Goal: Task Accomplishment & Management: Use online tool/utility

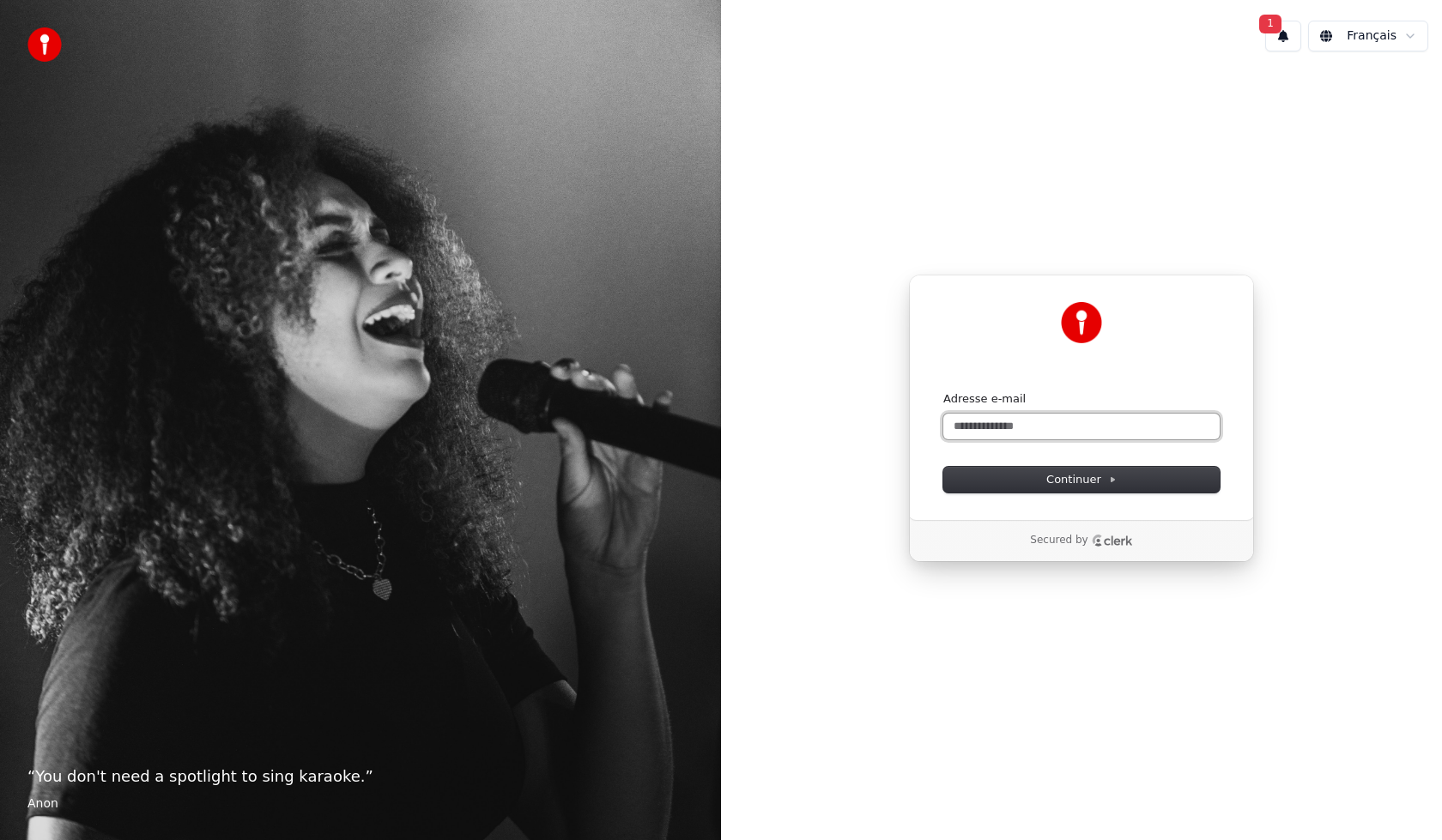
click at [1007, 425] on input "Adresse e-mail" at bounding box center [1081, 426] width 276 height 25
click at [1079, 474] on span "Continuer" at bounding box center [1081, 479] width 70 height 15
type input "**********"
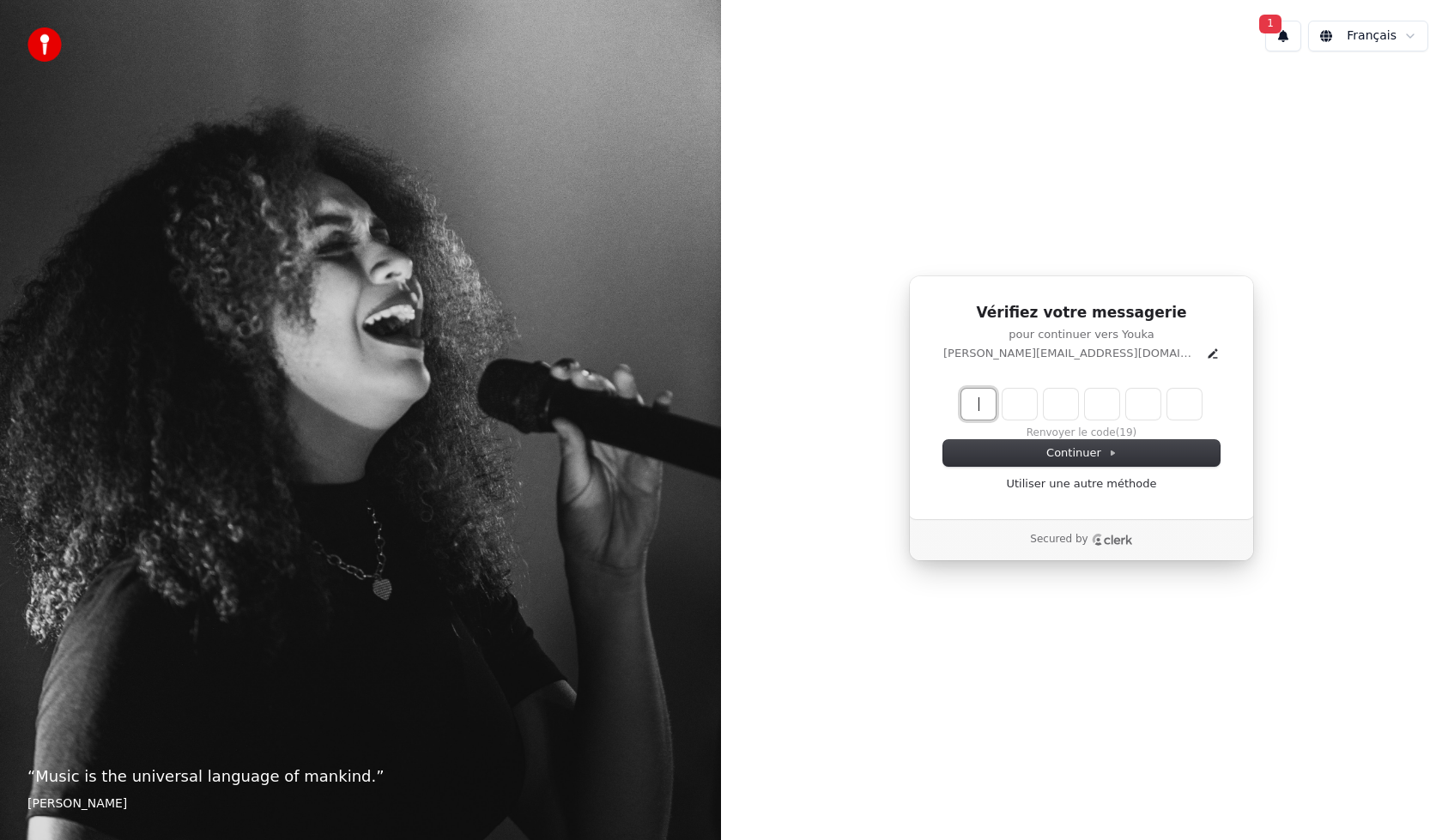
click at [1030, 399] on input "Enter verification code" at bounding box center [1099, 404] width 274 height 31
type input "******"
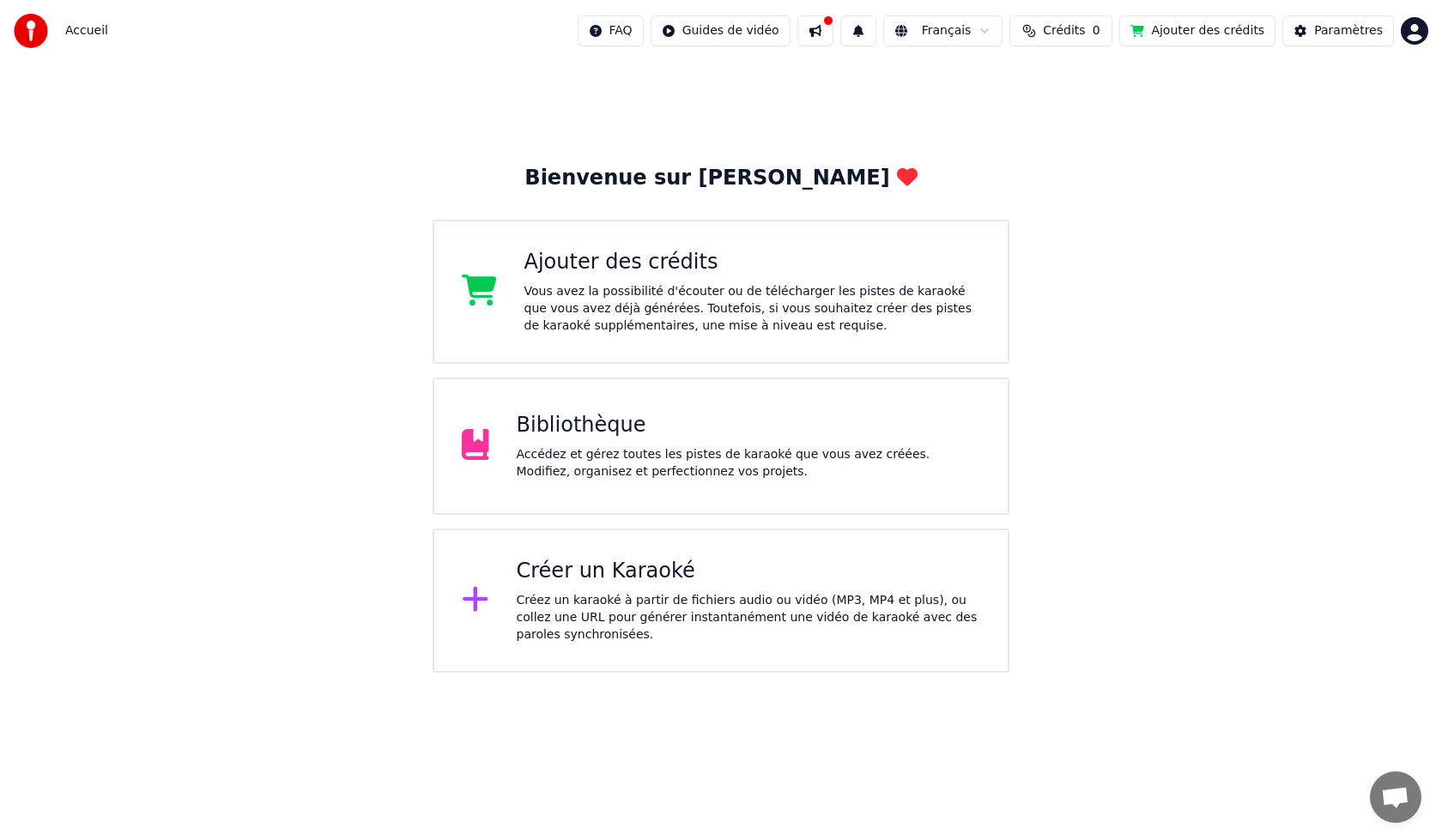
click at [612, 594] on div "Créez un karaoké à partir de fichiers audio ou vidéo (MP3, MP4 et plus), ou col…" at bounding box center [749, 618] width 464 height 52
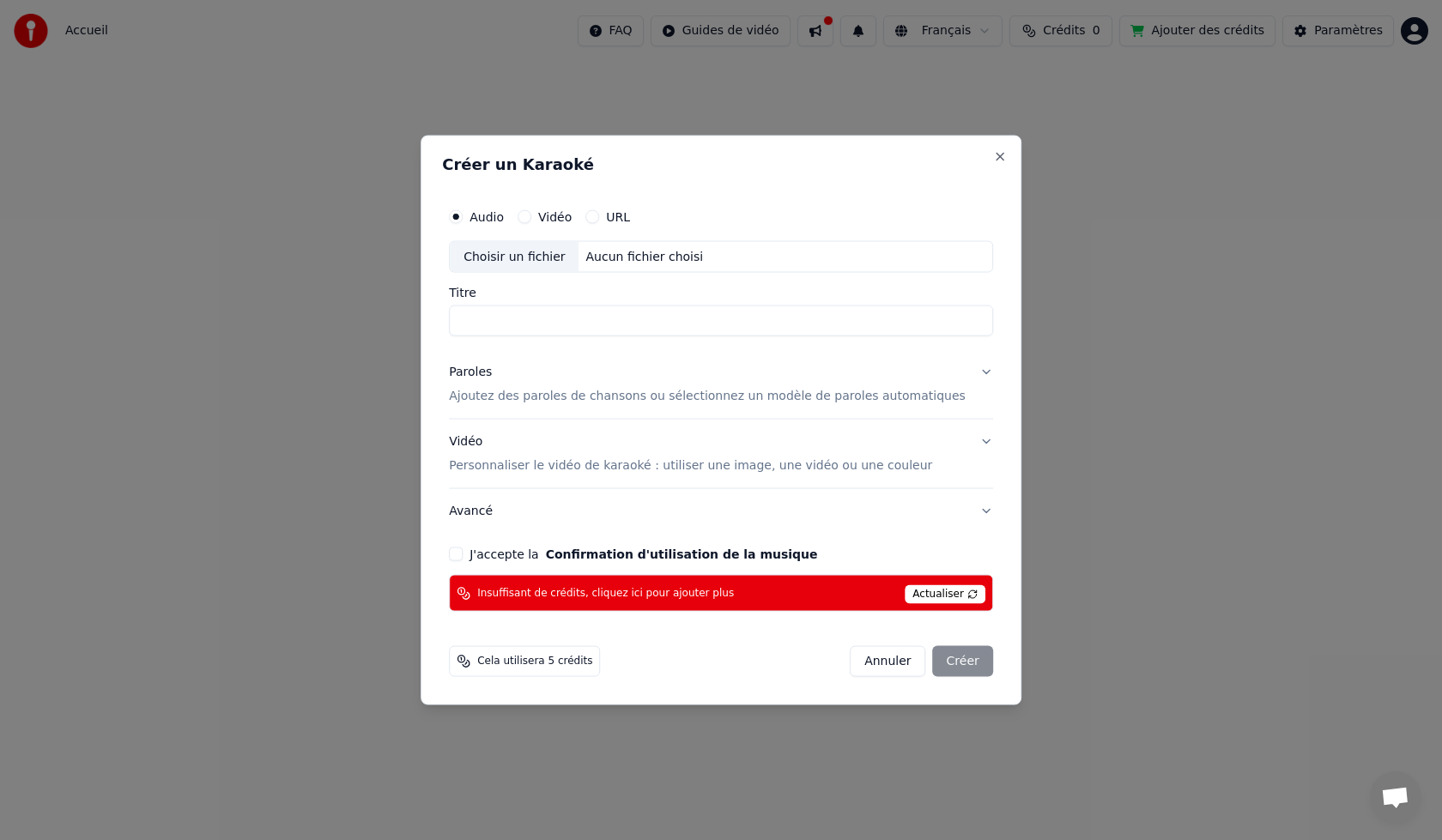
click at [556, 255] on div "Choisir un fichier" at bounding box center [514, 256] width 129 height 31
type input "**********"
click at [671, 393] on p "Ajoutez des paroles de chansons ou sélectionnez un modèle de paroles automatiqu…" at bounding box center [707, 396] width 517 height 17
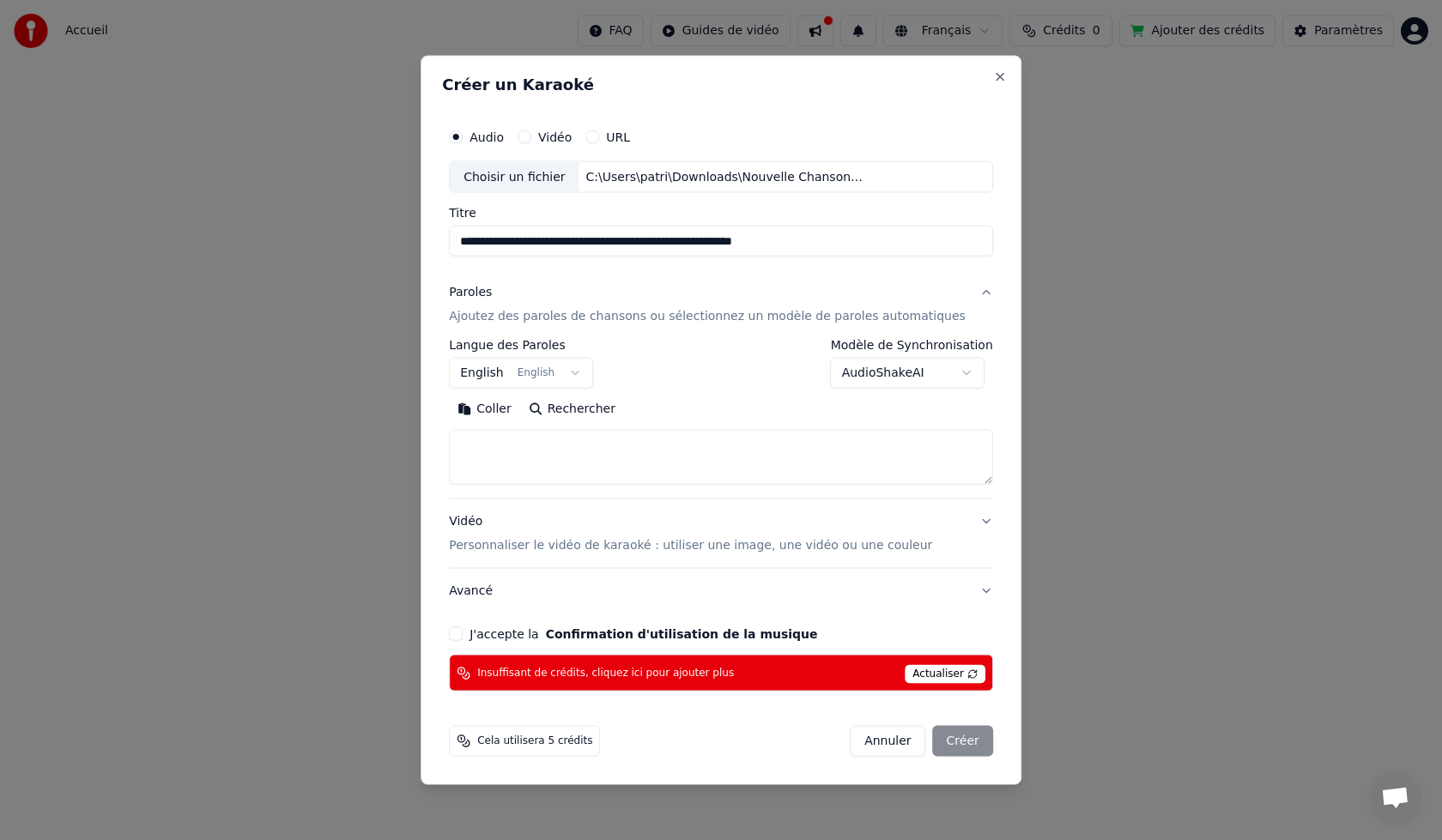
click at [587, 372] on body "**********" at bounding box center [721, 336] width 1442 height 673
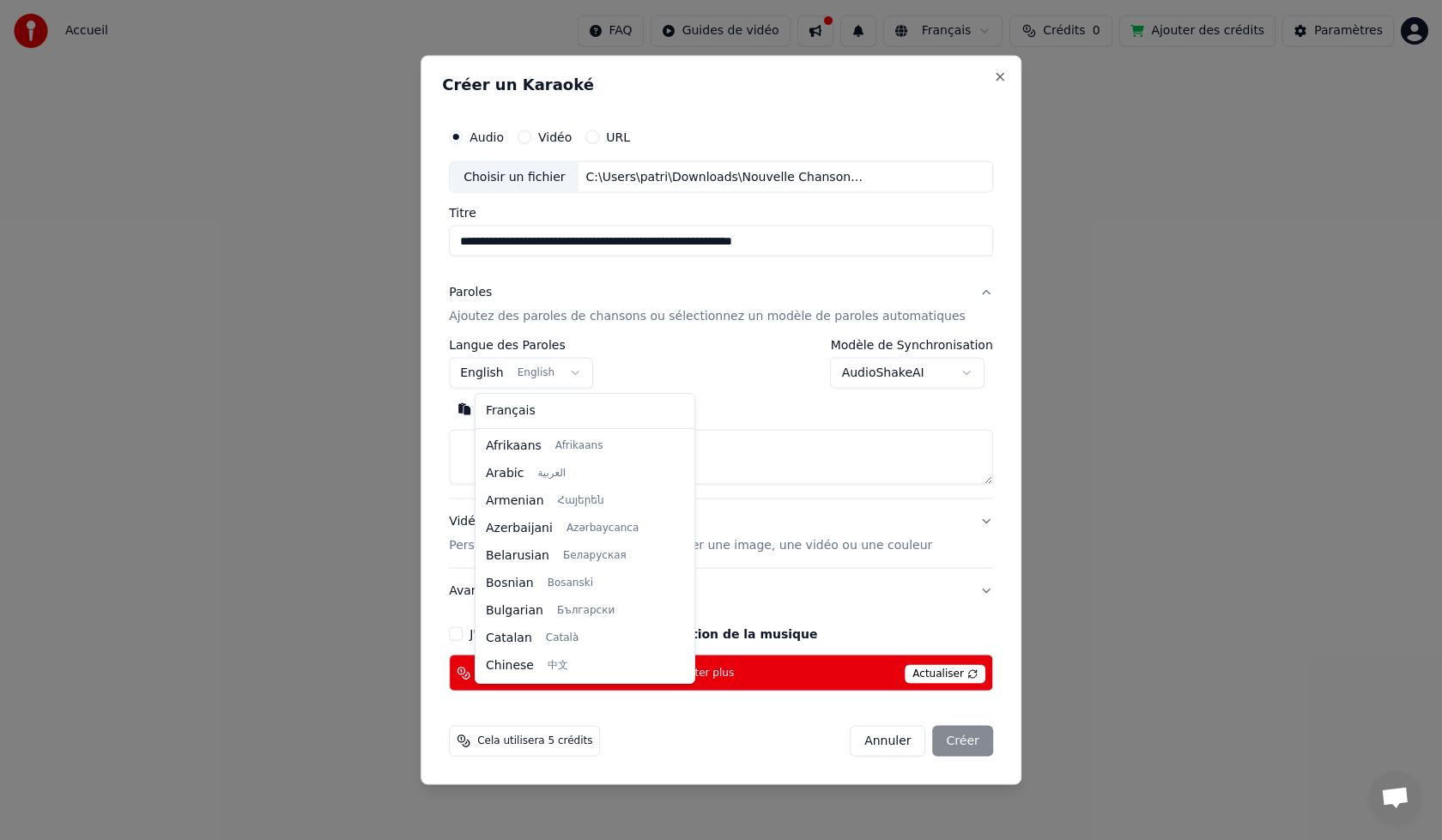
scroll to position [137, 0]
select select "**"
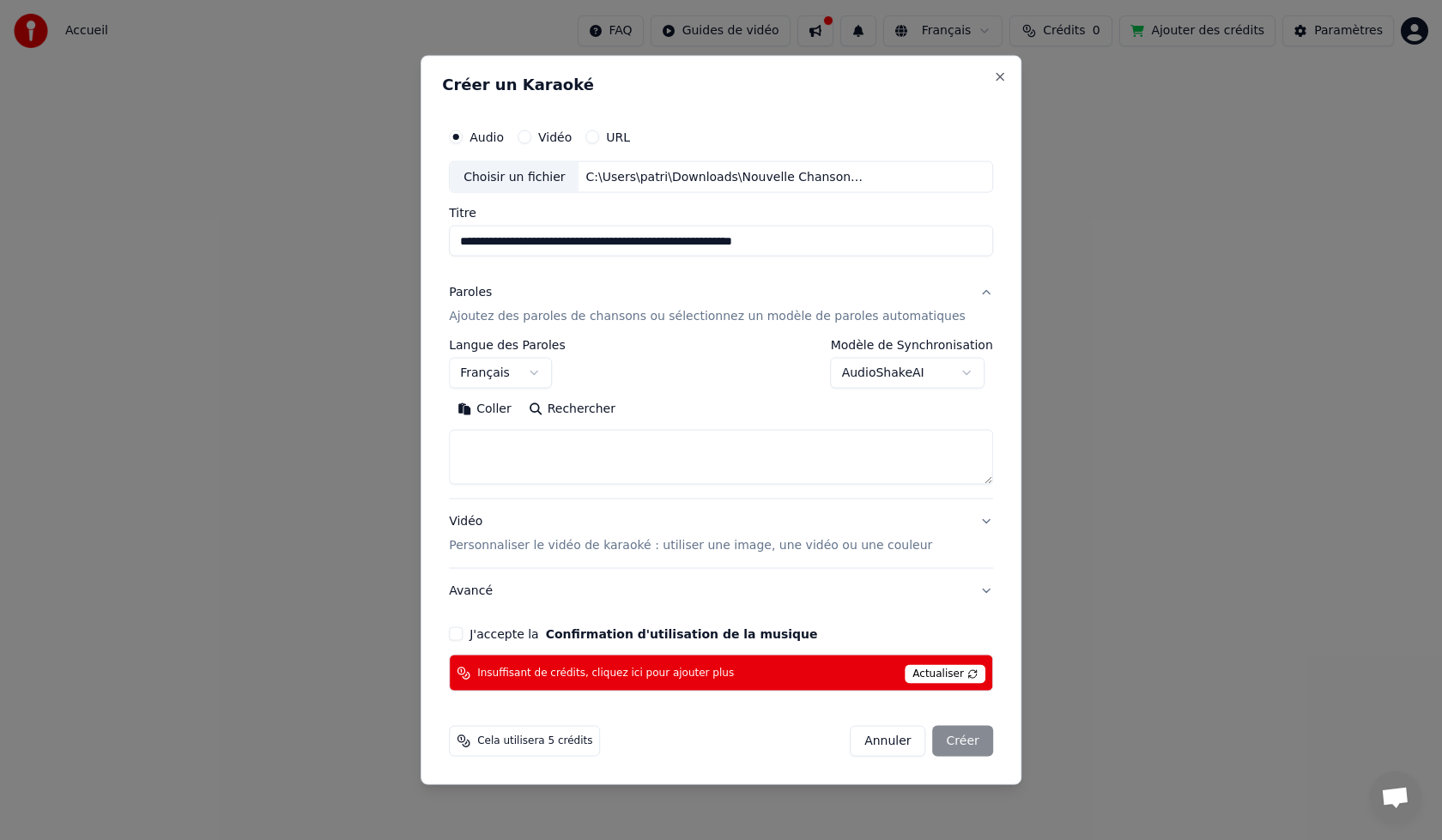
click at [517, 410] on button "Coller" at bounding box center [484, 409] width 71 height 27
type textarea "**********"
click at [620, 408] on button "Effacer" at bounding box center [592, 409] width 78 height 27
click at [595, 410] on button "Rechercher" at bounding box center [572, 409] width 104 height 27
click at [623, 410] on button "Rechercher" at bounding box center [572, 409] width 104 height 27
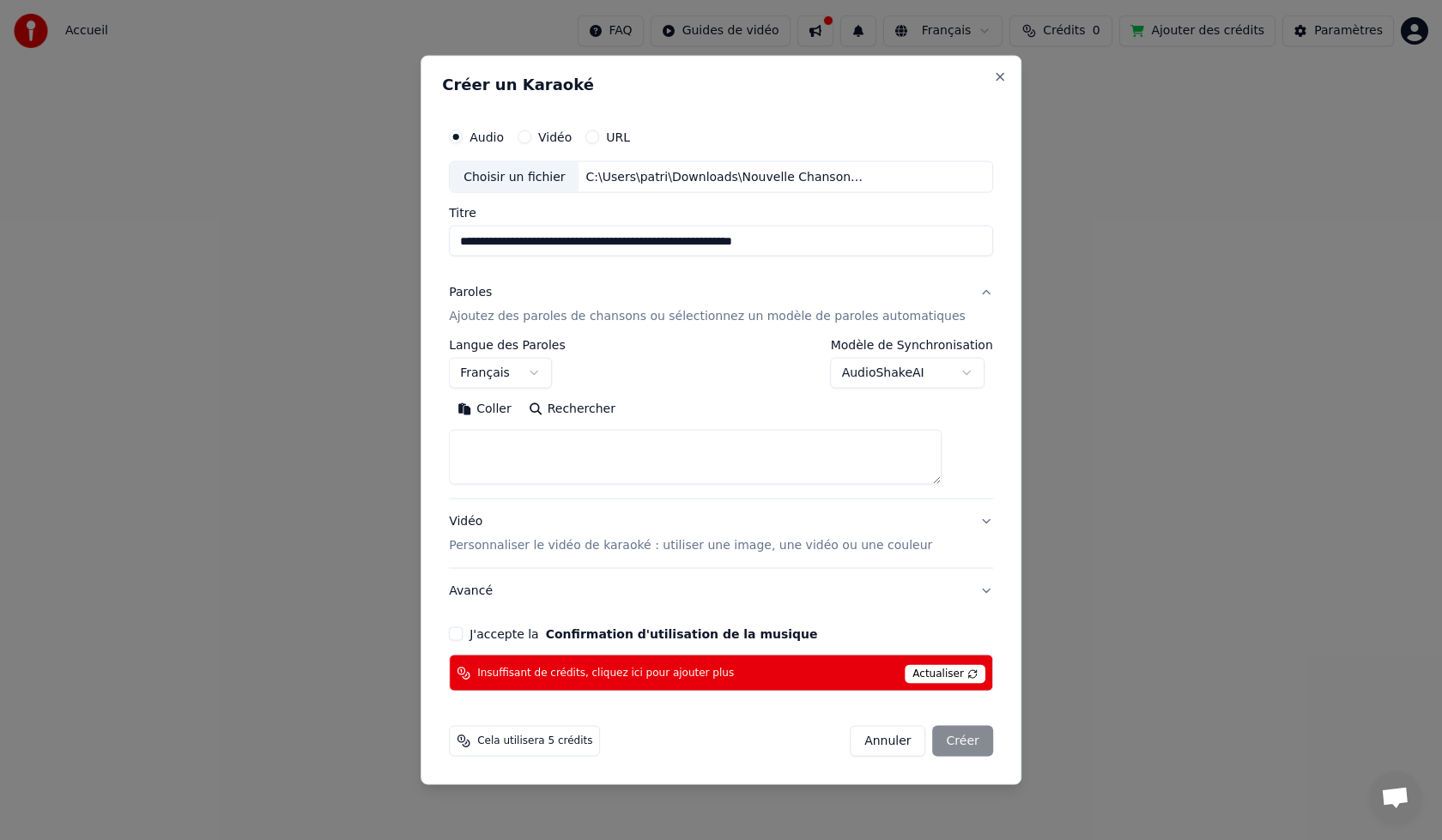
click at [711, 318] on p "Ajoutez des paroles de chansons ou sélectionnez un modèle de paroles automatiqu…" at bounding box center [707, 316] width 517 height 17
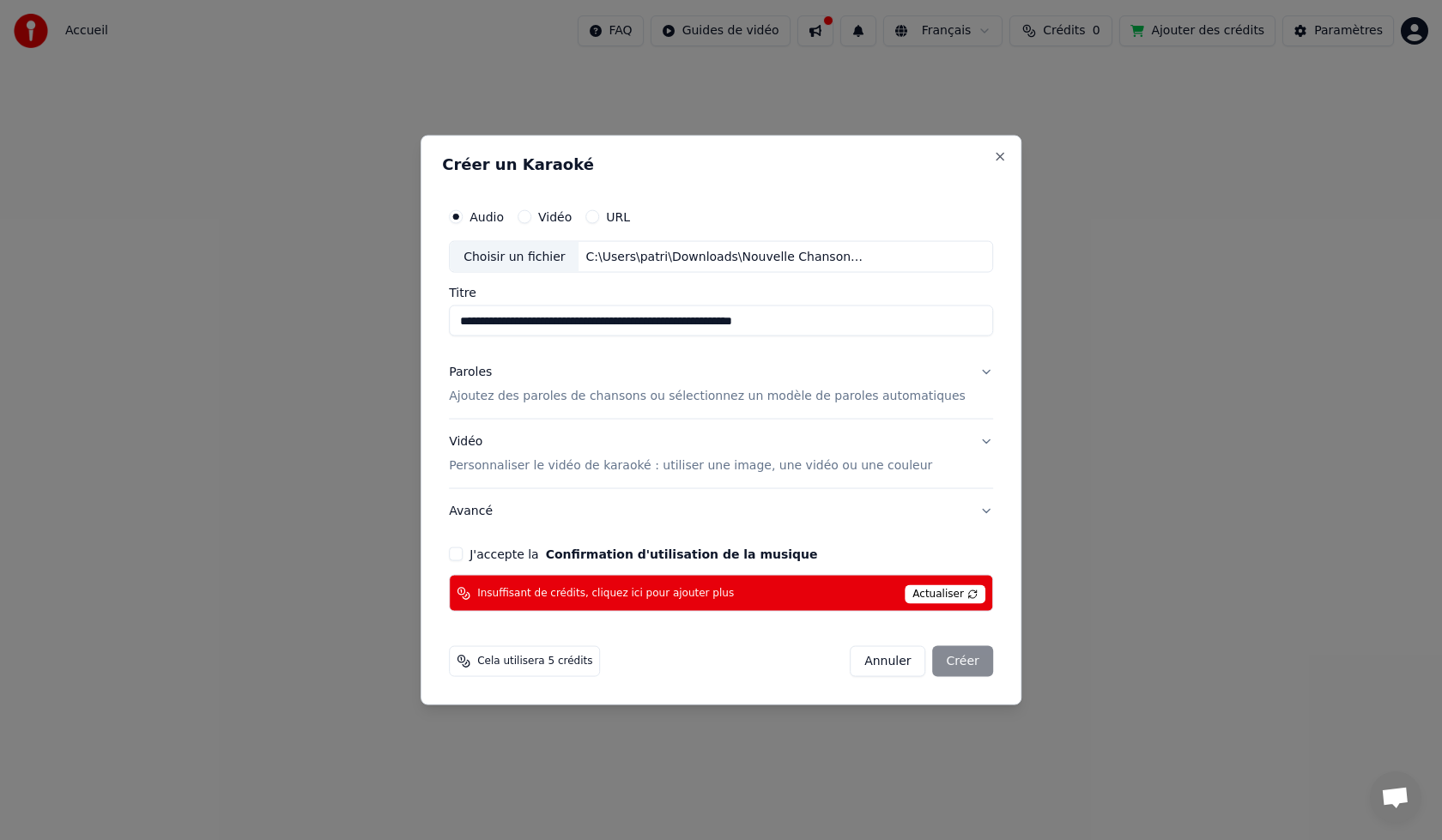
click at [655, 395] on p "Ajoutez des paroles de chansons ou sélectionnez un modèle de paroles automatiqu…" at bounding box center [707, 396] width 517 height 17
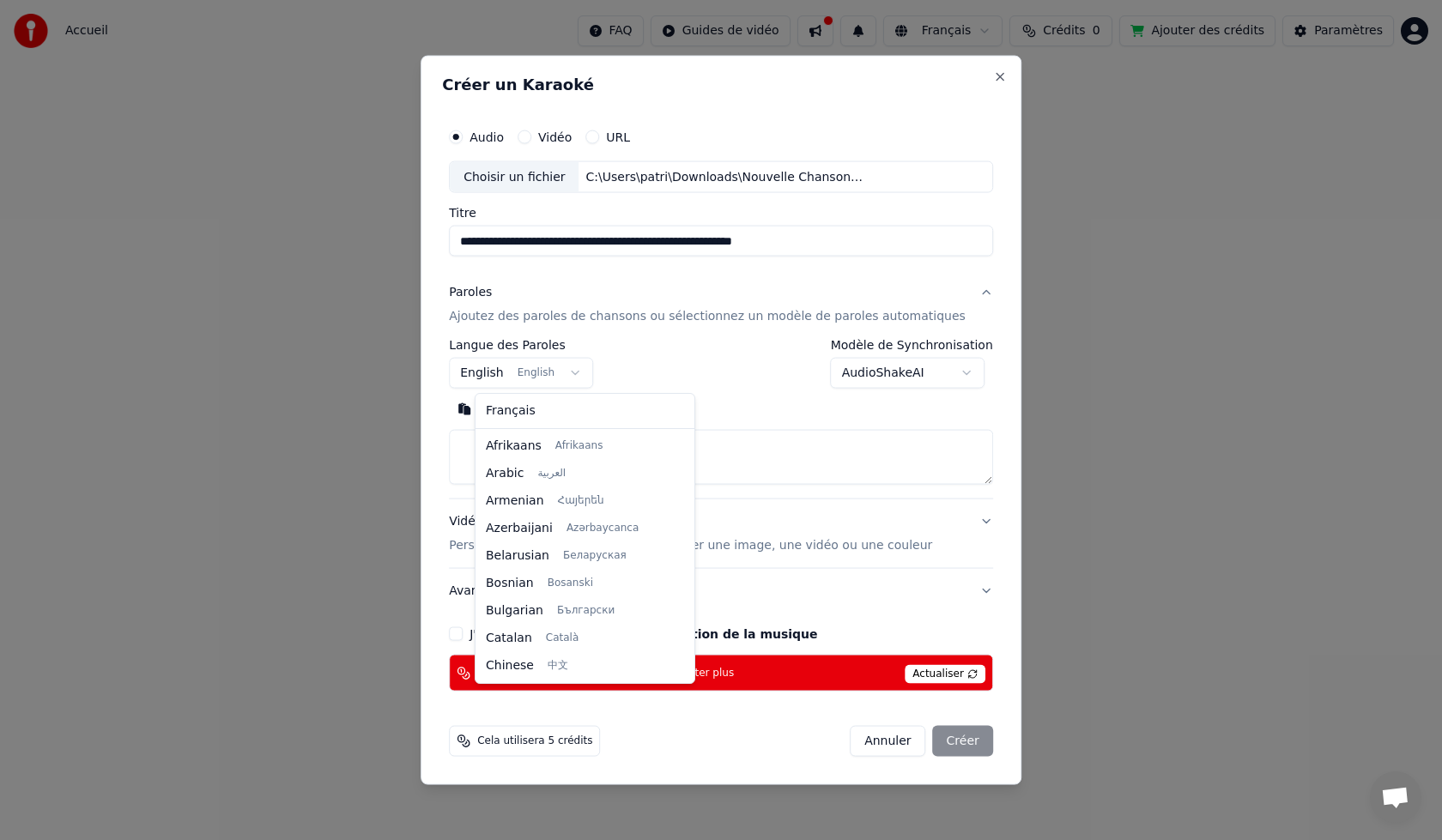
click at [590, 372] on body "**********" at bounding box center [721, 336] width 1442 height 673
select select "**"
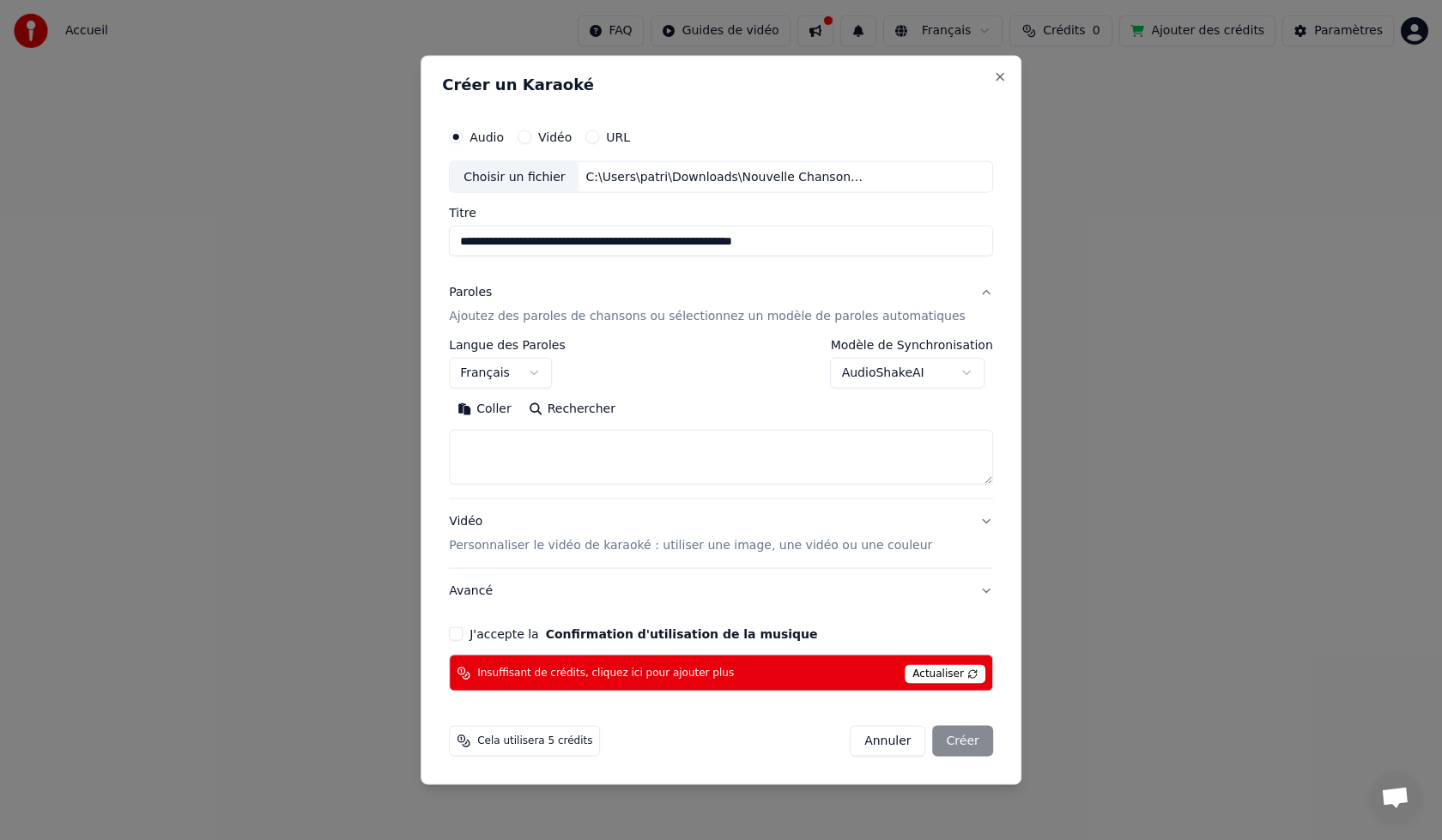
click at [496, 430] on textarea at bounding box center [721, 457] width 544 height 54
click at [514, 409] on button "Coller" at bounding box center [484, 409] width 71 height 27
click at [935, 739] on div "Annuler Créer" at bounding box center [921, 741] width 144 height 31
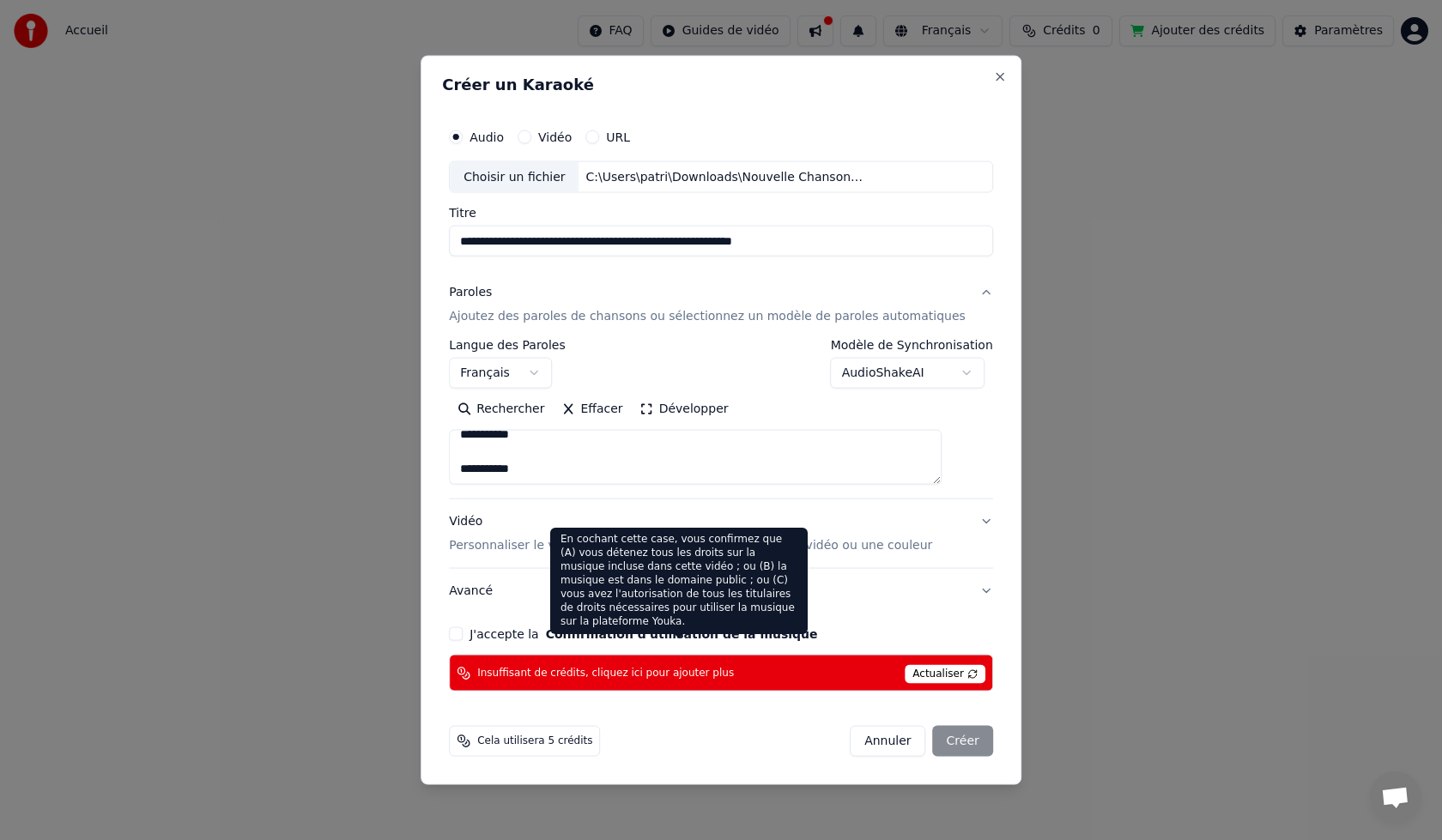
drag, startPoint x: 708, startPoint y: 628, endPoint x: 698, endPoint y: 632, distance: 10.8
click at [710, 628] on button "Confirmation d'utilisation de la musique" at bounding box center [681, 633] width 272 height 12
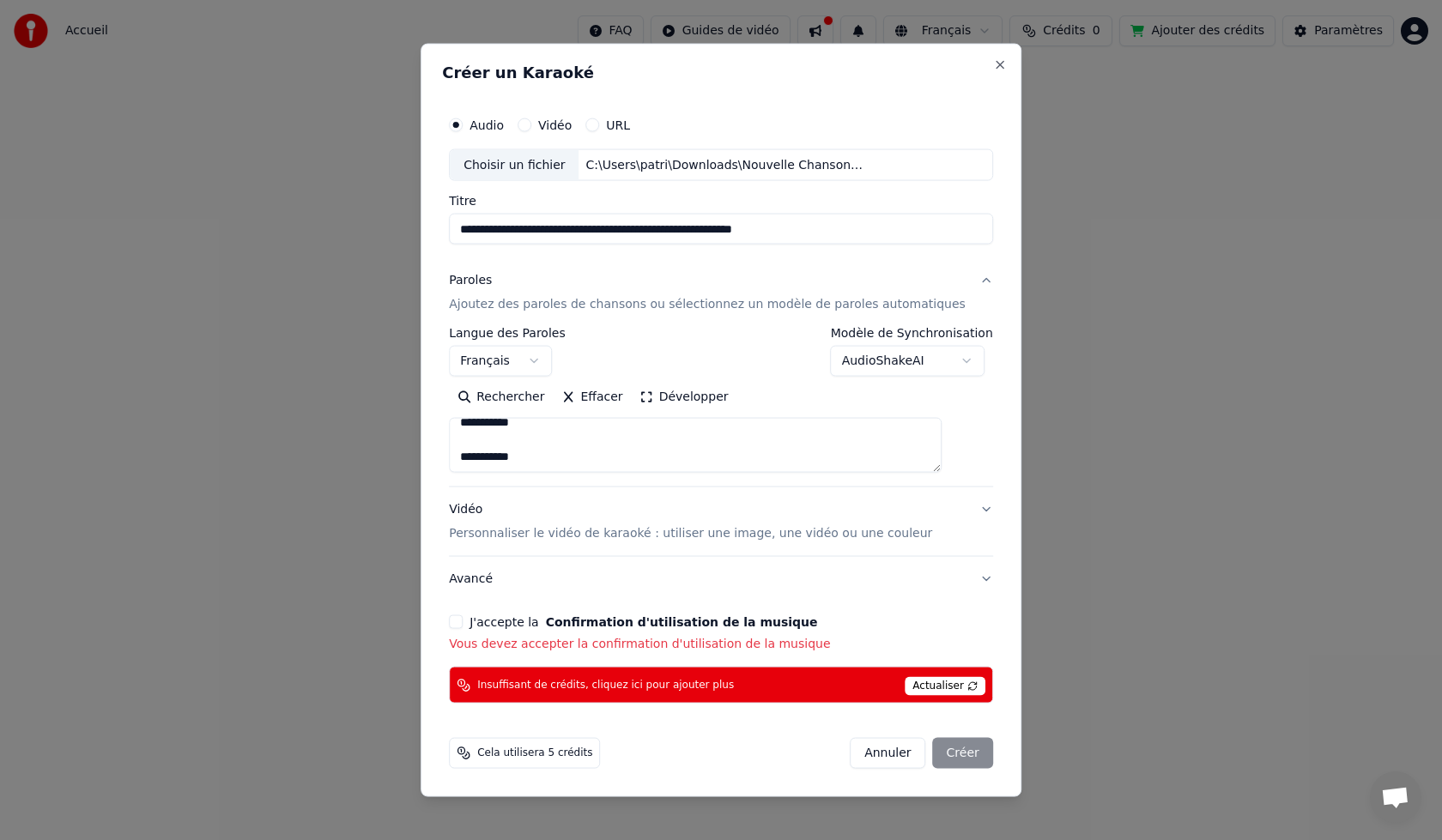
click at [462, 624] on button "J'accepte la Confirmation d'utilisation de la musique" at bounding box center [455, 621] width 14 height 14
type textarea "**********"
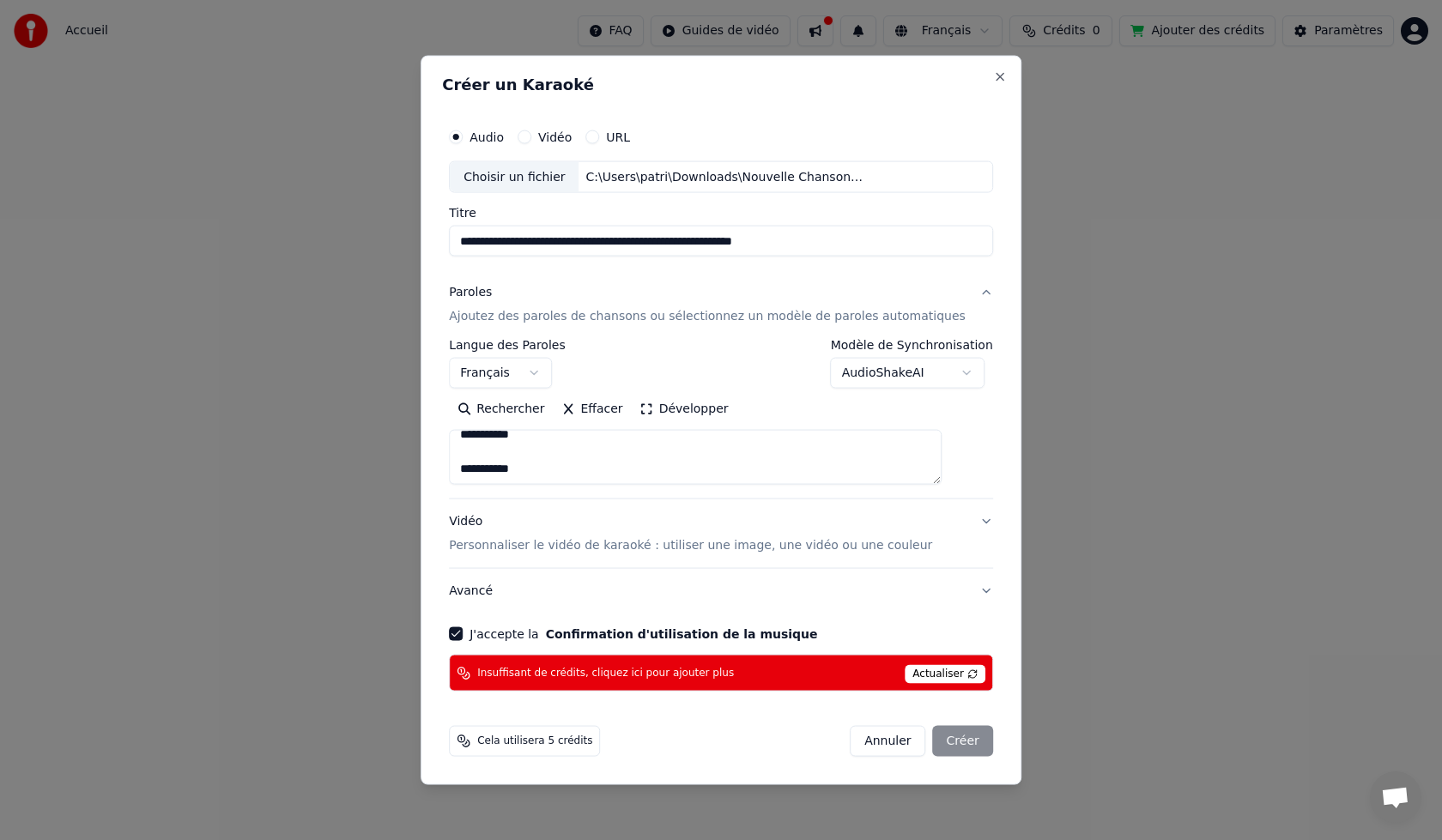
click at [731, 676] on div "Insuffisant de crédits, cliquez ici pour ajouter plus Actualiser" at bounding box center [721, 673] width 544 height 37
click at [590, 746] on span "Cela utilisera 5 crédits" at bounding box center [534, 741] width 115 height 14
click at [922, 669] on span "Actualiser" at bounding box center [945, 674] width 81 height 19
click at [952, 736] on div "Annuler Créer" at bounding box center [921, 741] width 144 height 31
click at [719, 675] on span "Insuffisant de crédits, cliquez ici pour ajouter plus" at bounding box center [605, 672] width 256 height 14
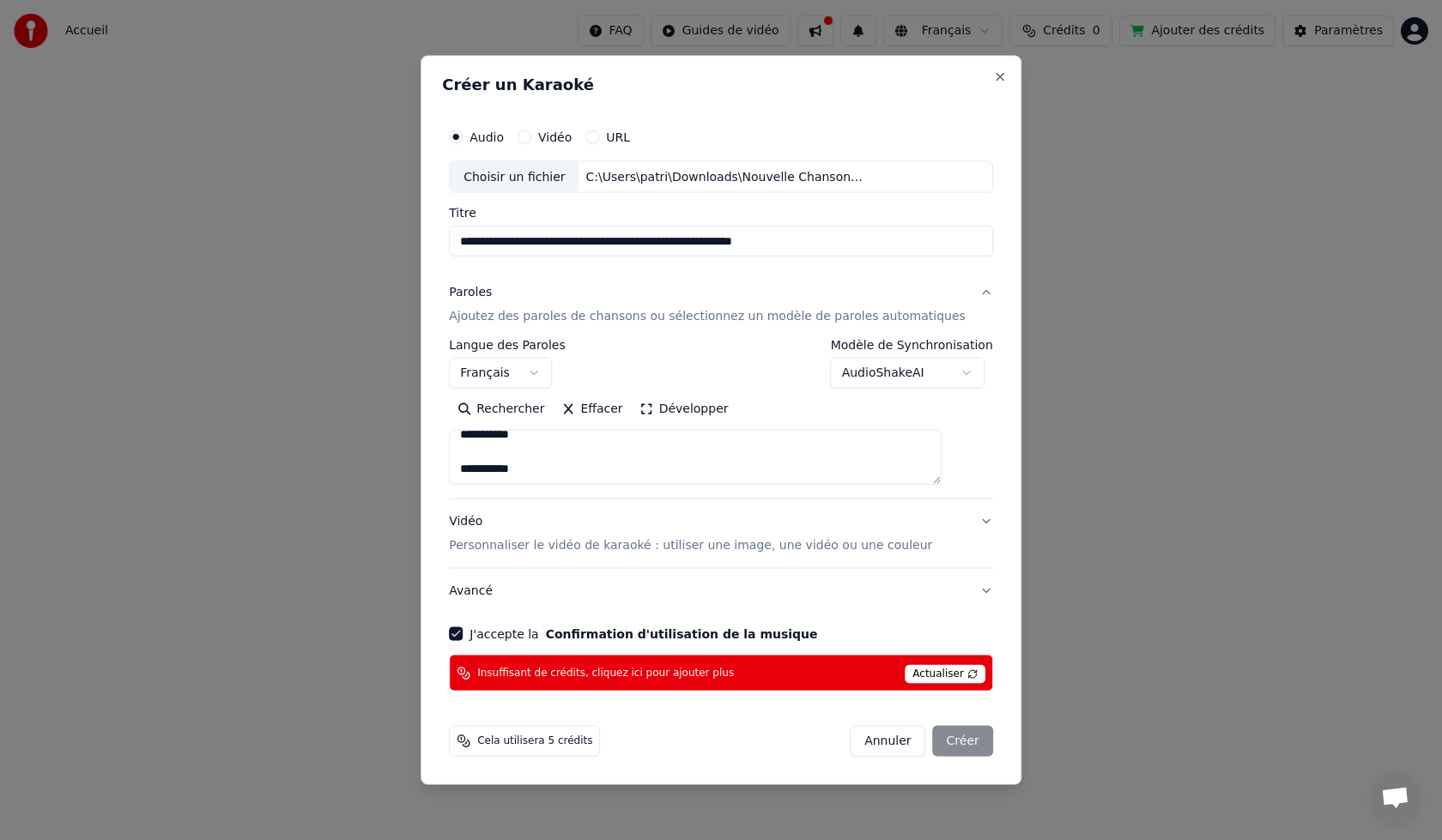
click at [944, 738] on div "Annuler Créer" at bounding box center [921, 741] width 144 height 31
click at [993, 76] on button "Close" at bounding box center [999, 76] width 14 height 14
select select
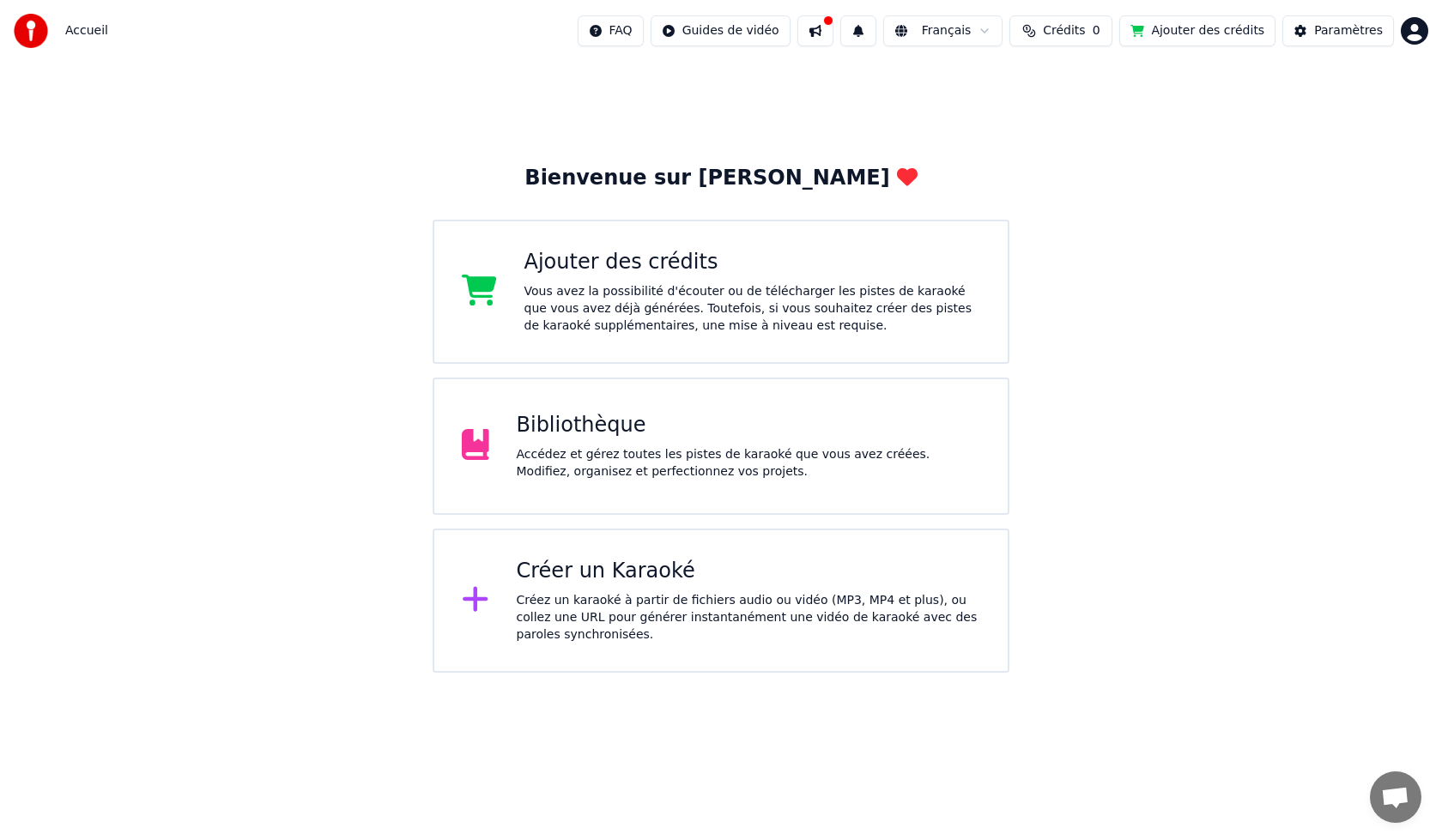
click at [624, 275] on div "Ajouter des crédits" at bounding box center [752, 262] width 457 height 27
click at [579, 453] on div "Accédez et gérez toutes les pistes de karaoké que vous avez créées. Modifiez, o…" at bounding box center [749, 463] width 464 height 35
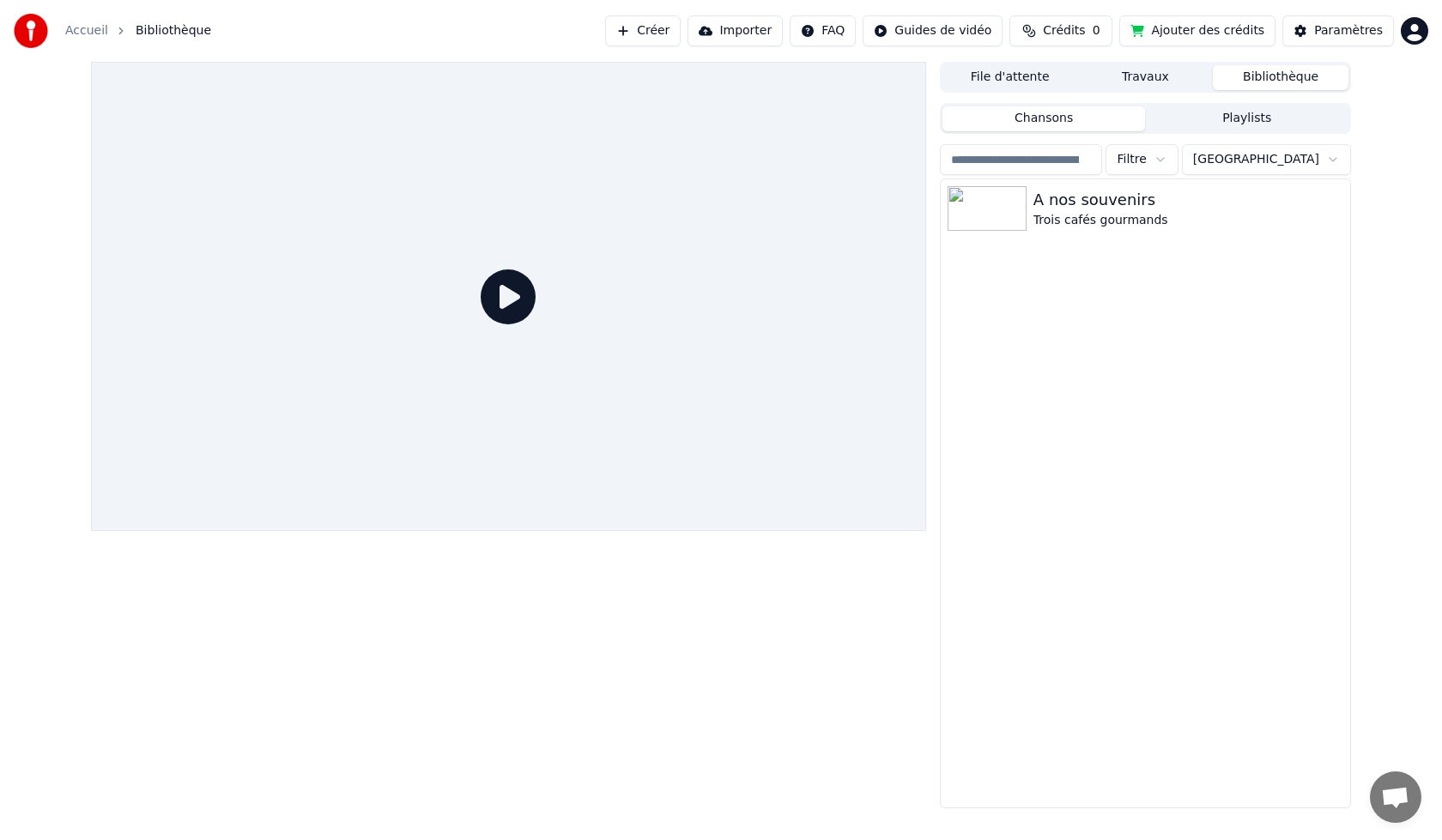
click at [512, 293] on icon at bounding box center [508, 297] width 55 height 54
click at [1177, 79] on button "Travaux" at bounding box center [1145, 77] width 135 height 25
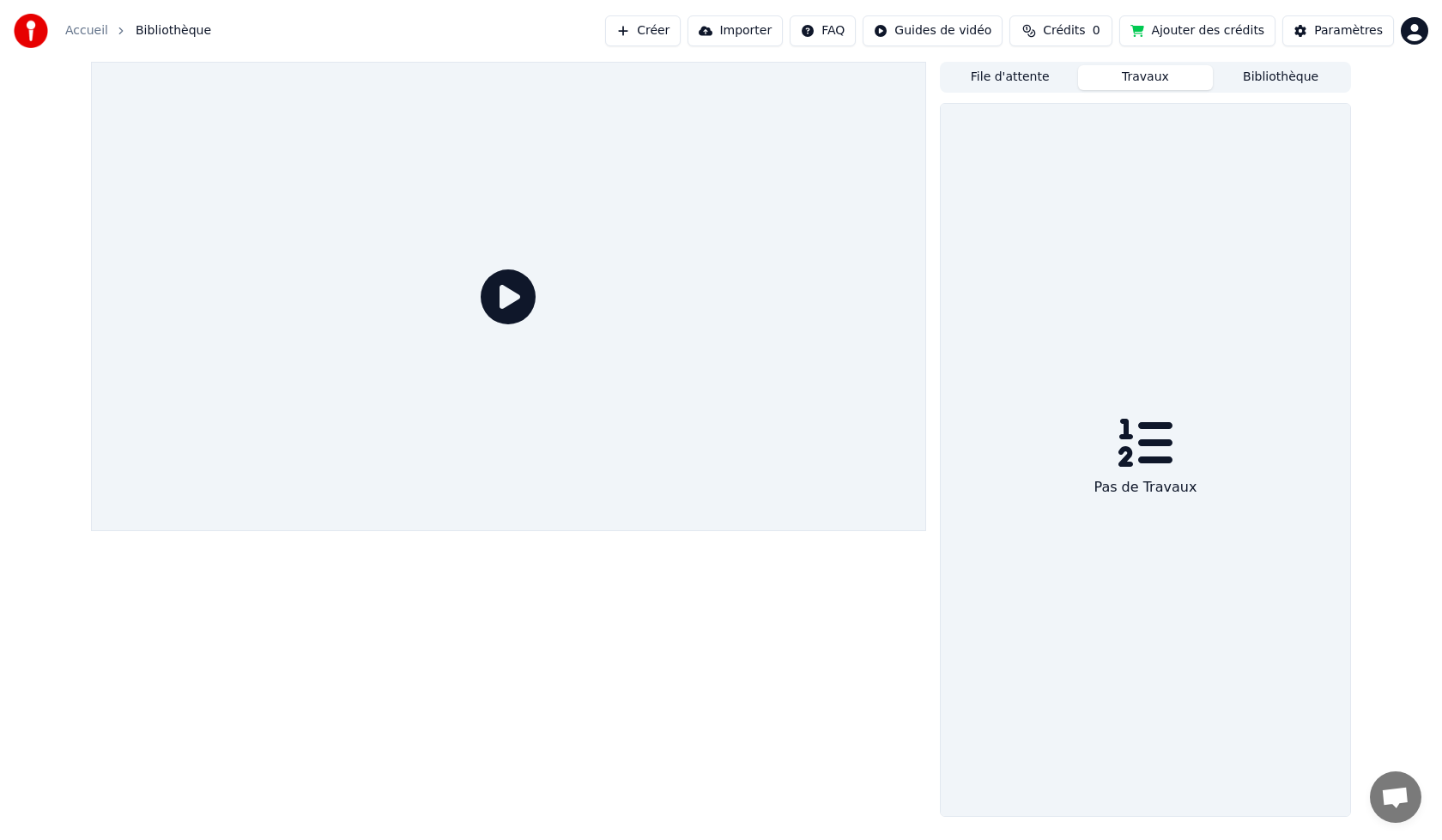
click at [1003, 76] on button "File d'attente" at bounding box center [1009, 77] width 135 height 25
click at [677, 30] on button "Créer" at bounding box center [642, 31] width 75 height 31
click at [756, 34] on button "Importer" at bounding box center [735, 31] width 95 height 31
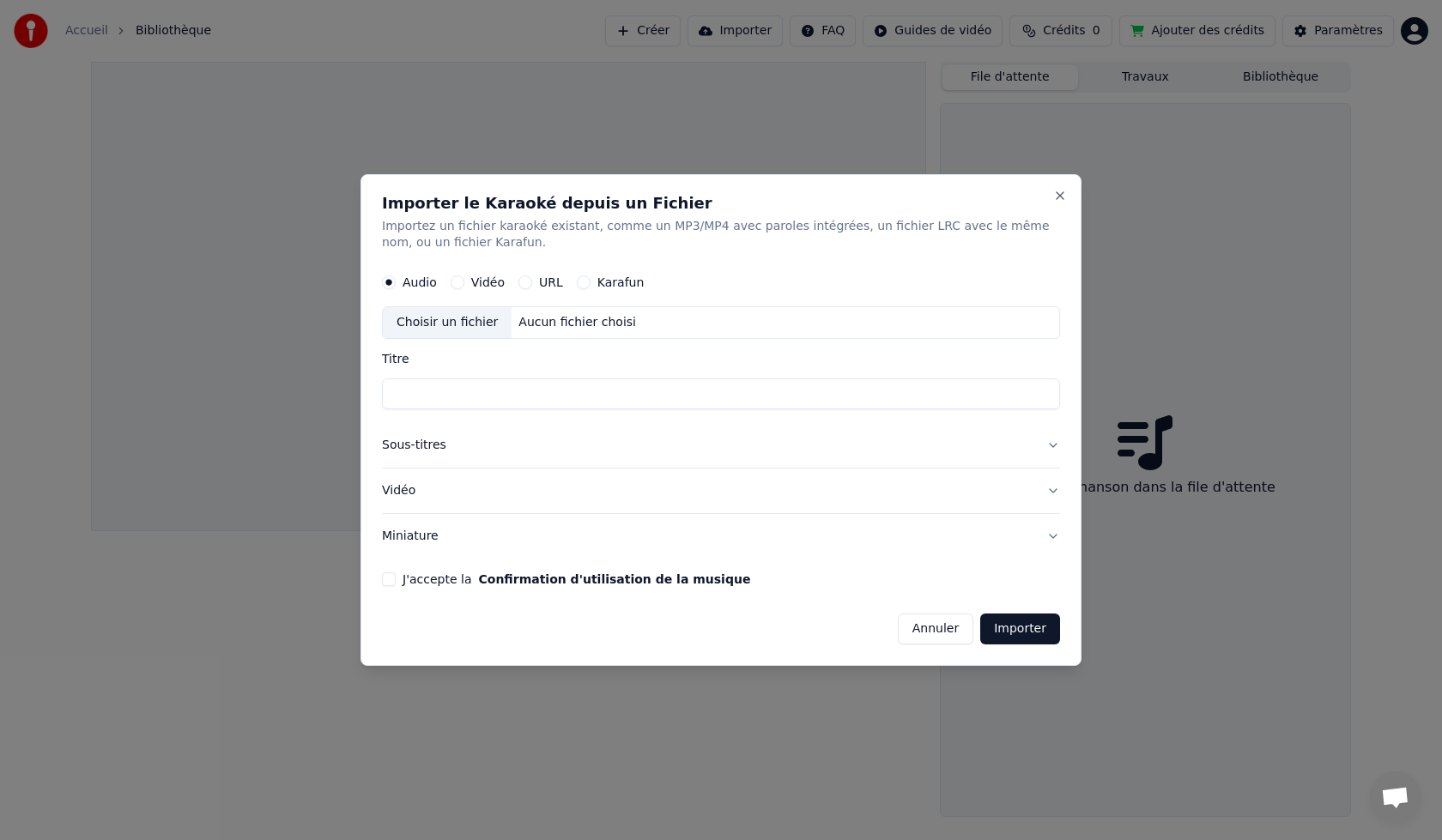
click at [457, 321] on div "Choisir un fichier" at bounding box center [447, 323] width 129 height 31
type input "**********"
click at [1062, 193] on button "Close" at bounding box center [1059, 195] width 14 height 14
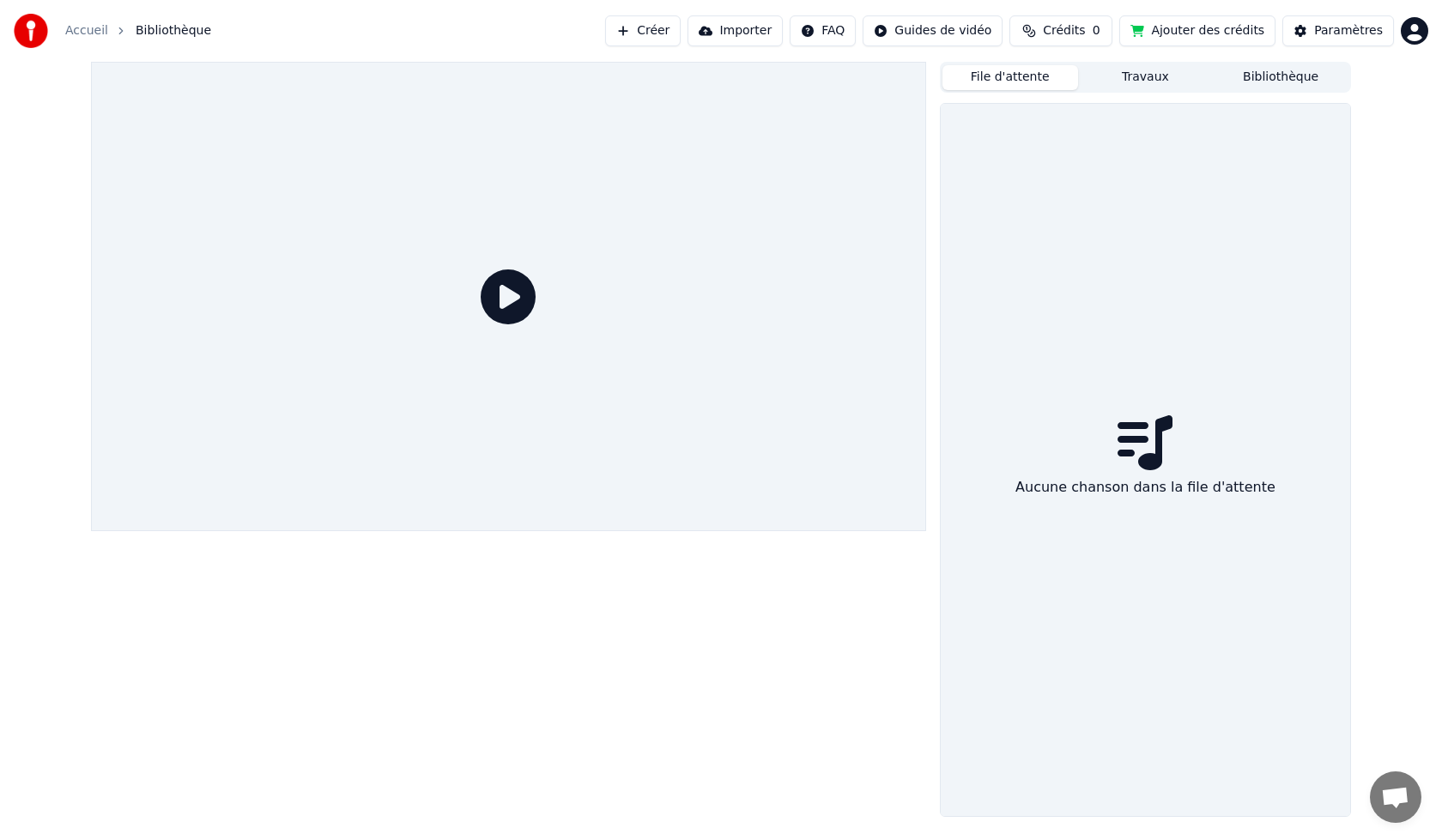
click at [774, 29] on button "Importer" at bounding box center [735, 31] width 95 height 31
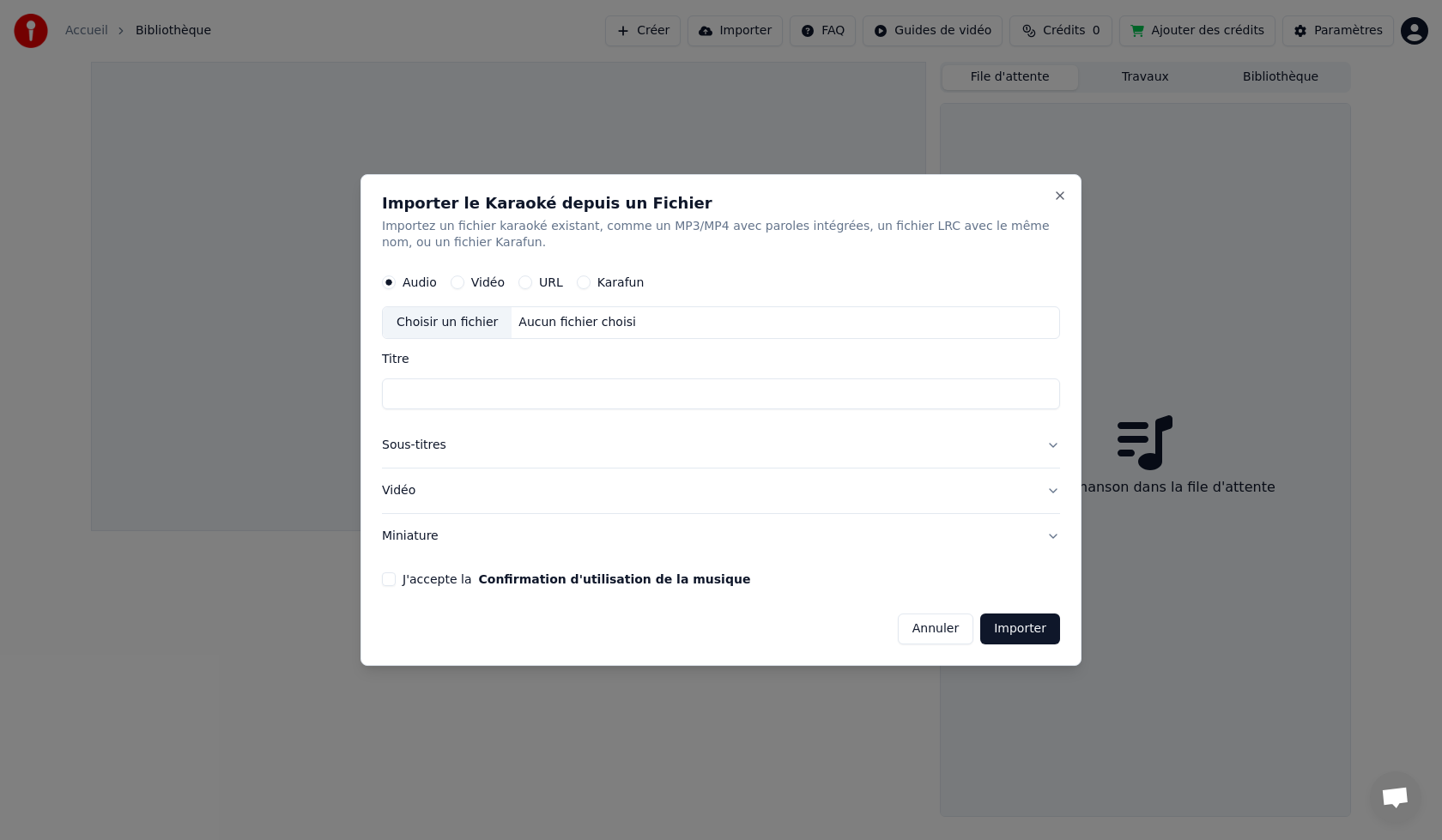
click at [436, 324] on div "Choisir un fichier" at bounding box center [447, 323] width 129 height 31
type input "**********"
click at [1039, 628] on button "Importer" at bounding box center [1020, 628] width 80 height 31
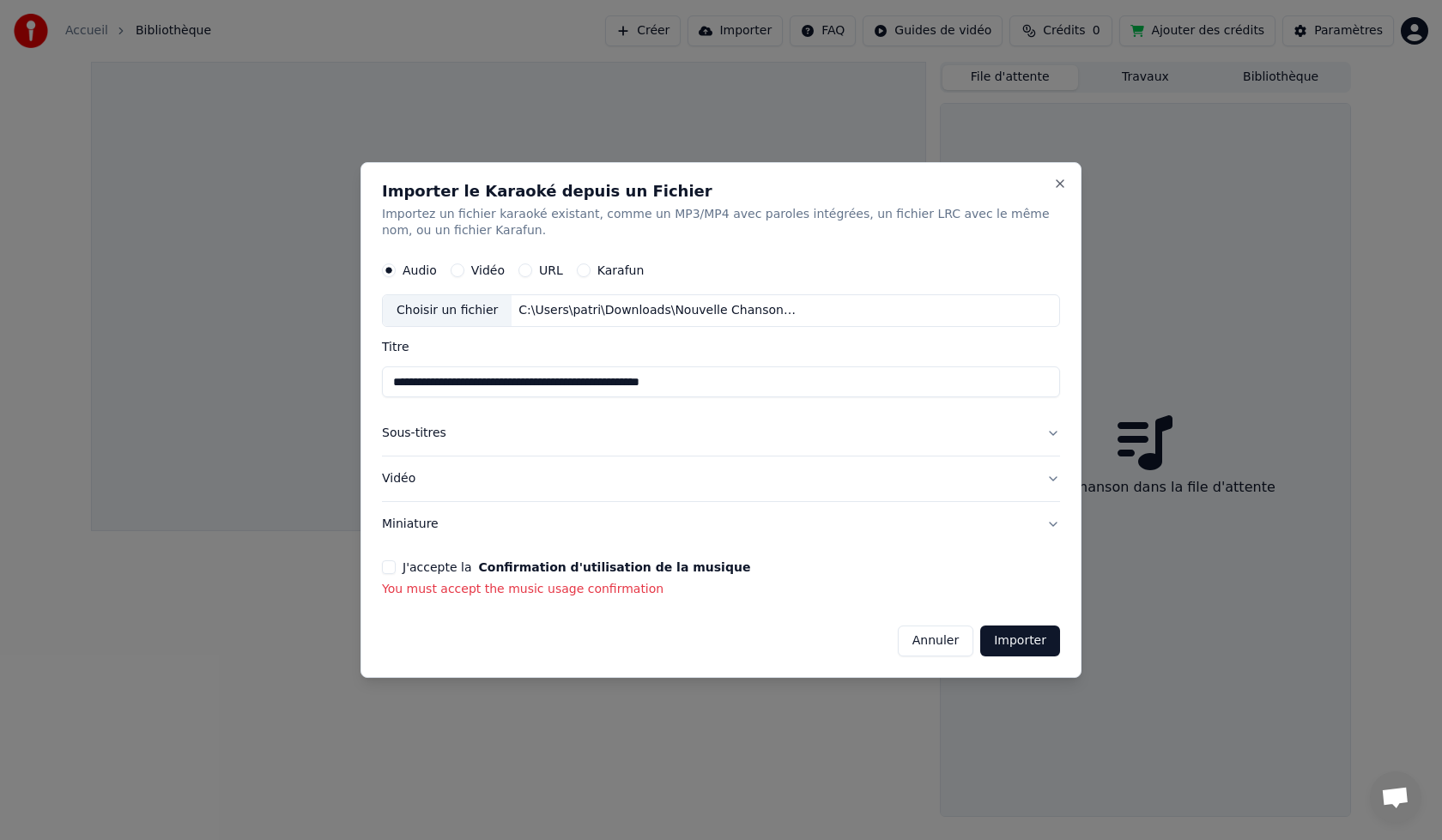
click at [395, 566] on button "J'accepte la Confirmation d'utilisation de la musique" at bounding box center [388, 567] width 14 height 14
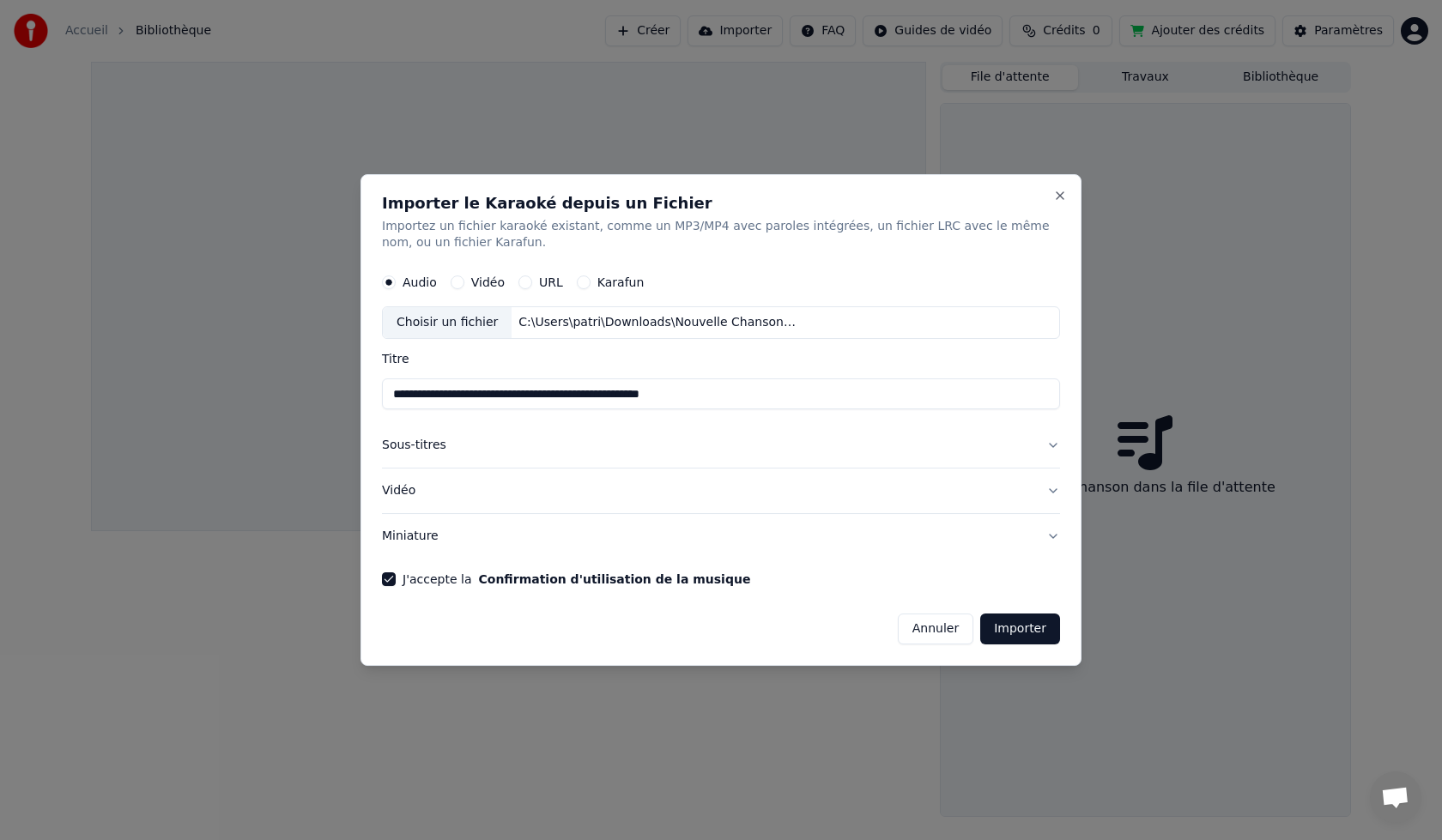
click at [1029, 630] on button "Importer" at bounding box center [1020, 628] width 80 height 31
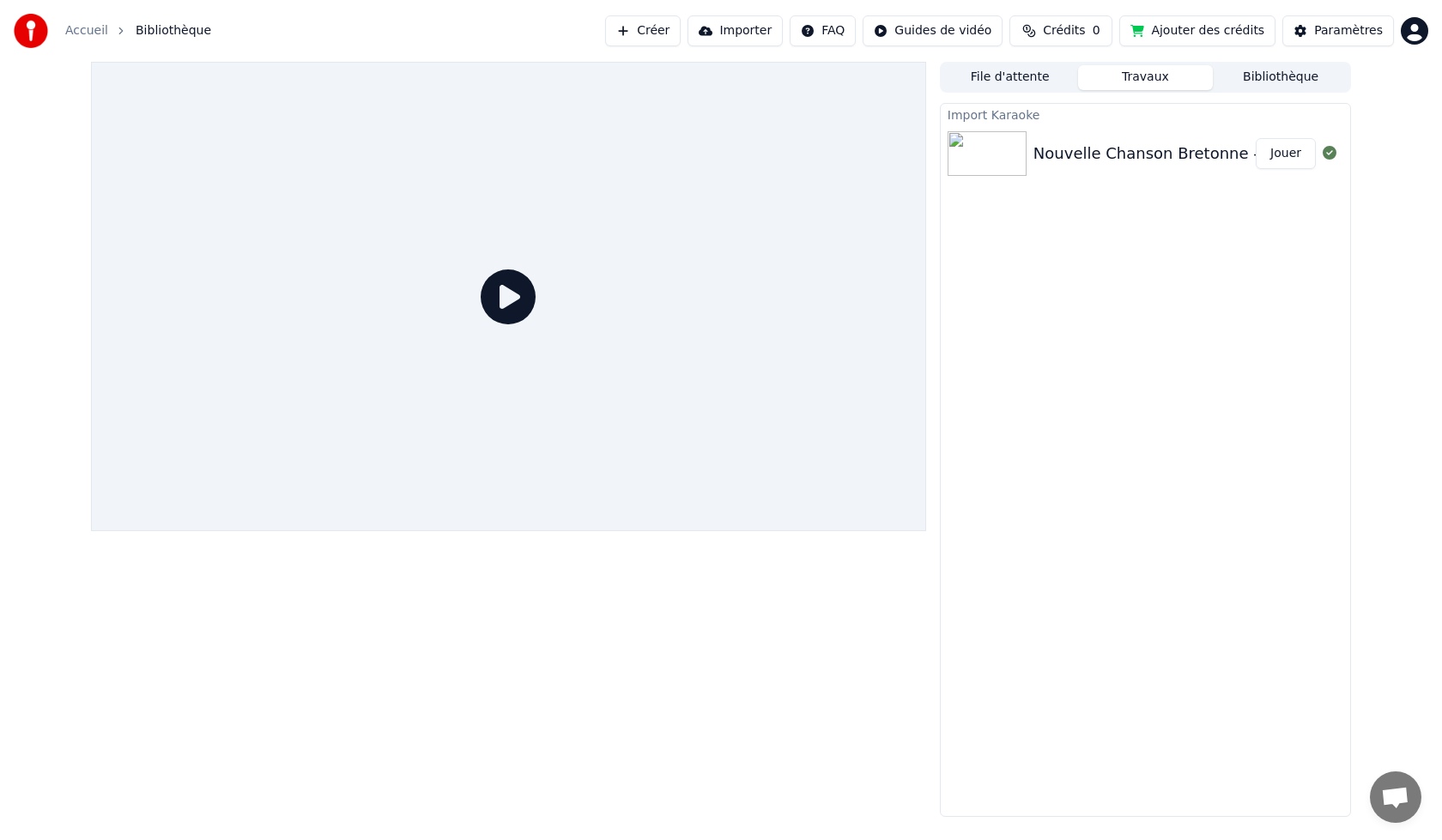
click at [1289, 155] on button "Jouer" at bounding box center [1286, 153] width 60 height 31
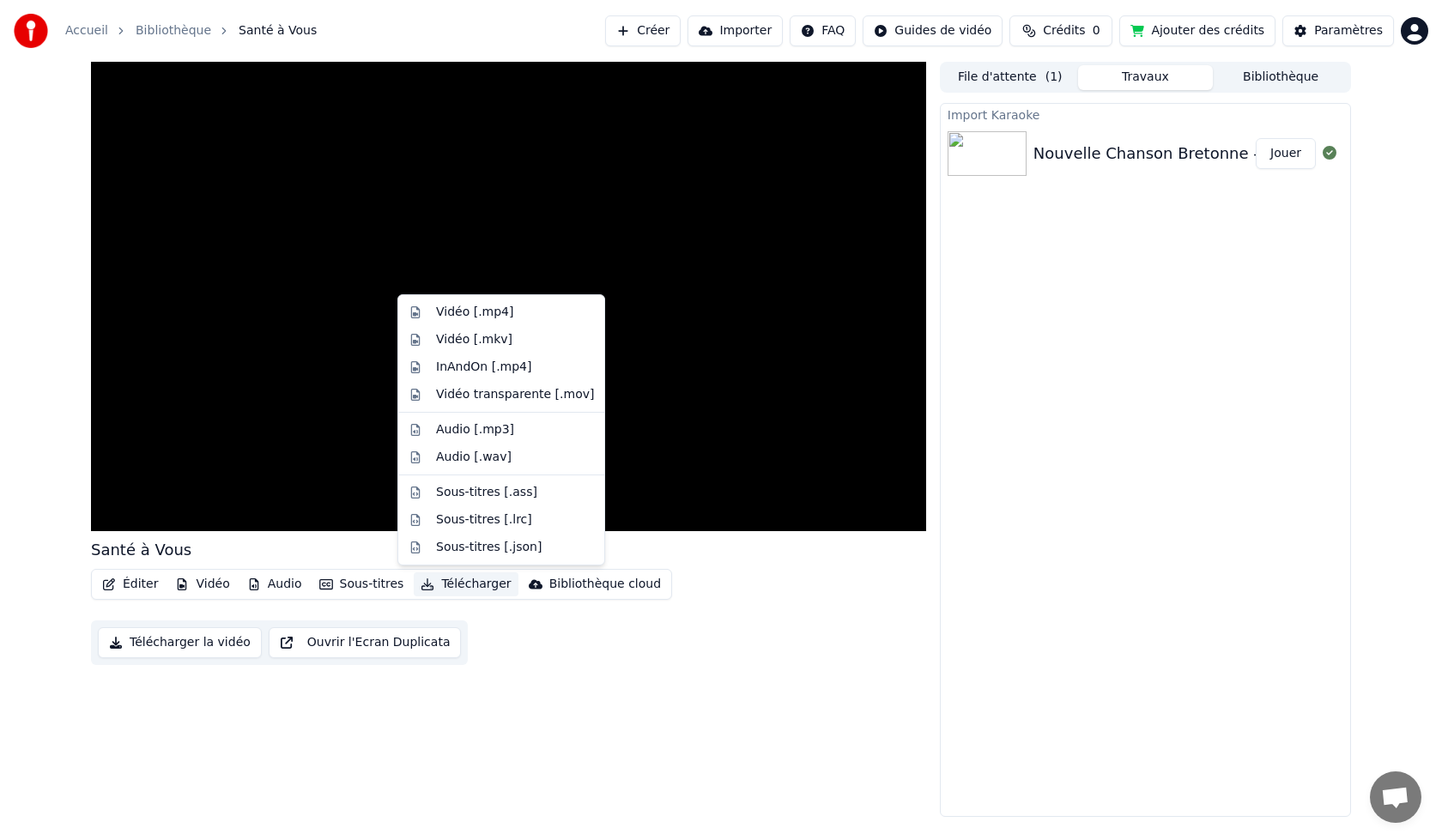
click at [444, 589] on button "Télécharger" at bounding box center [465, 584] width 104 height 24
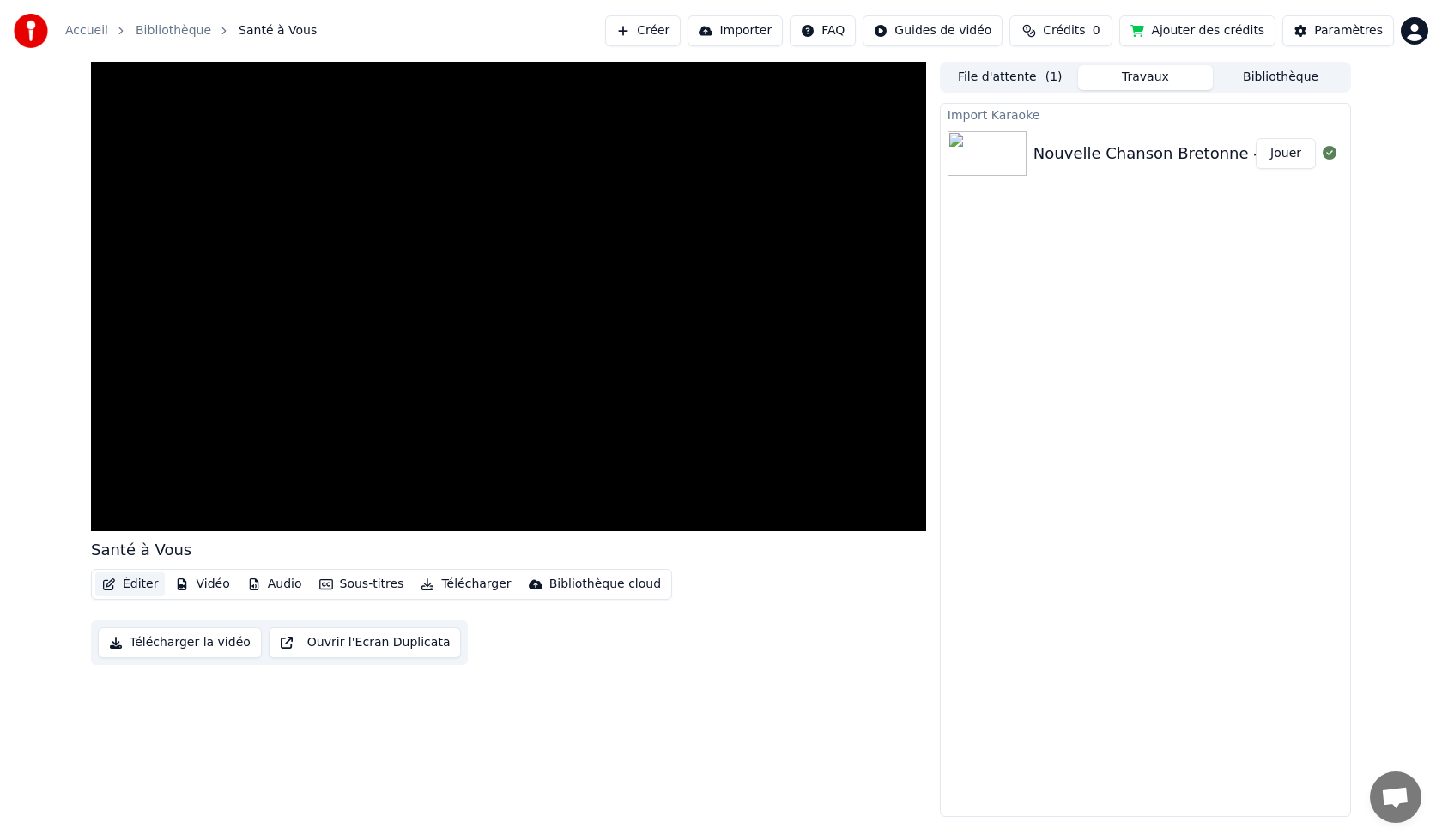
click at [125, 585] on button "Éditer" at bounding box center [130, 584] width 70 height 24
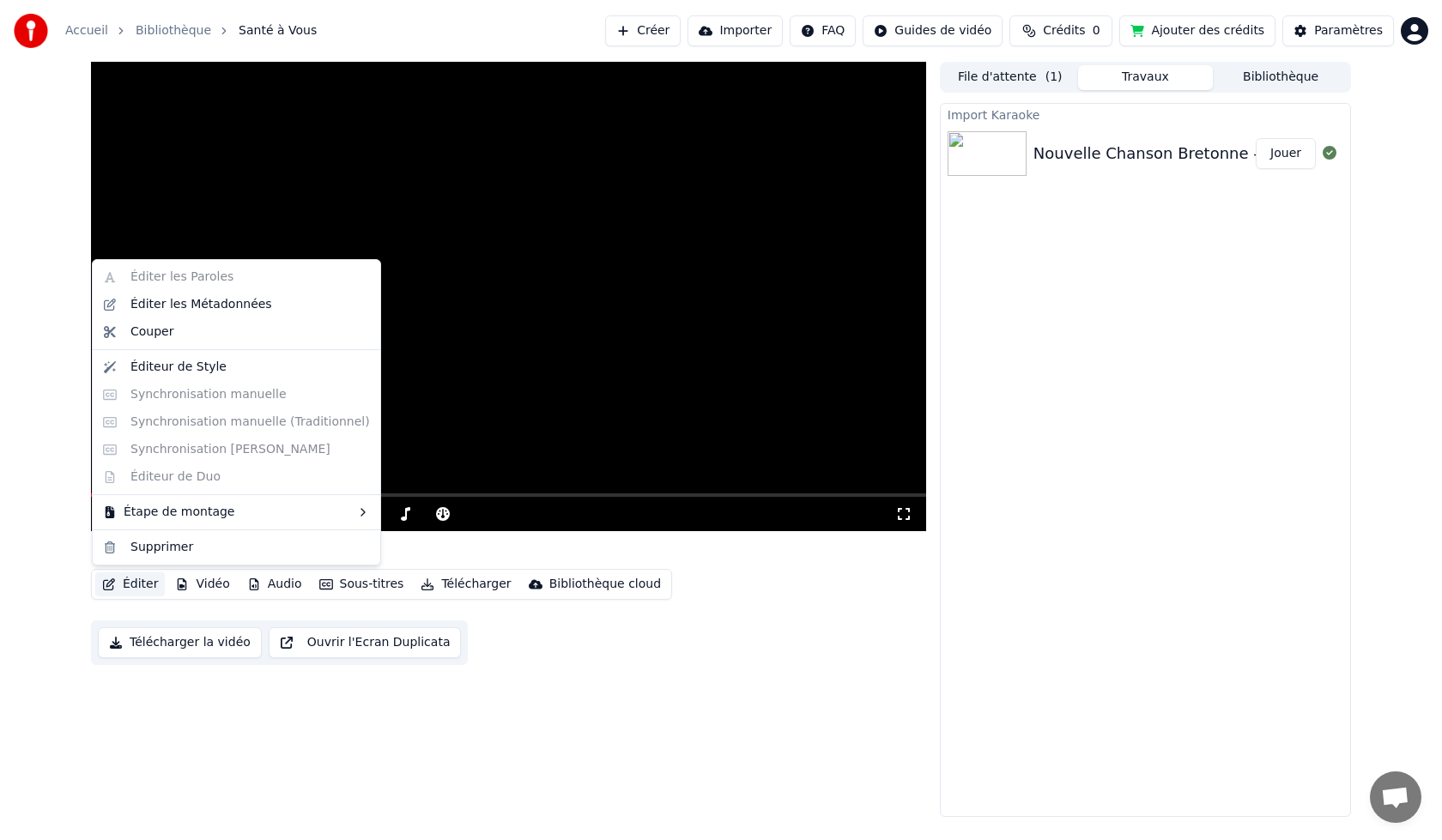
click at [1170, 311] on div "Import Karaoke Nouvelle Chanson Bretonne - Yermat (Santé à Vous) [music] Jouer" at bounding box center [1145, 460] width 411 height 714
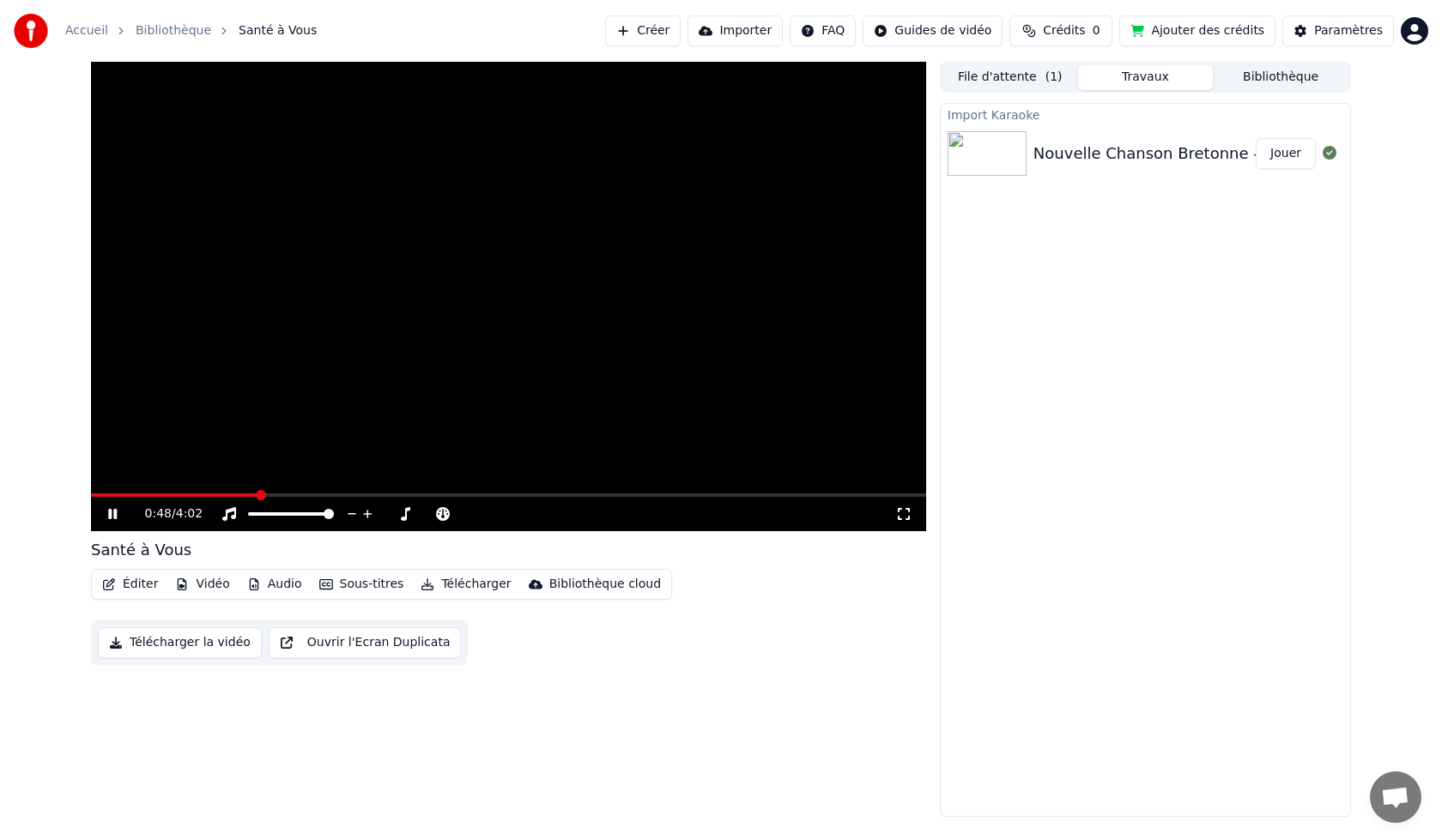
click at [445, 584] on button "Télécharger" at bounding box center [465, 584] width 104 height 24
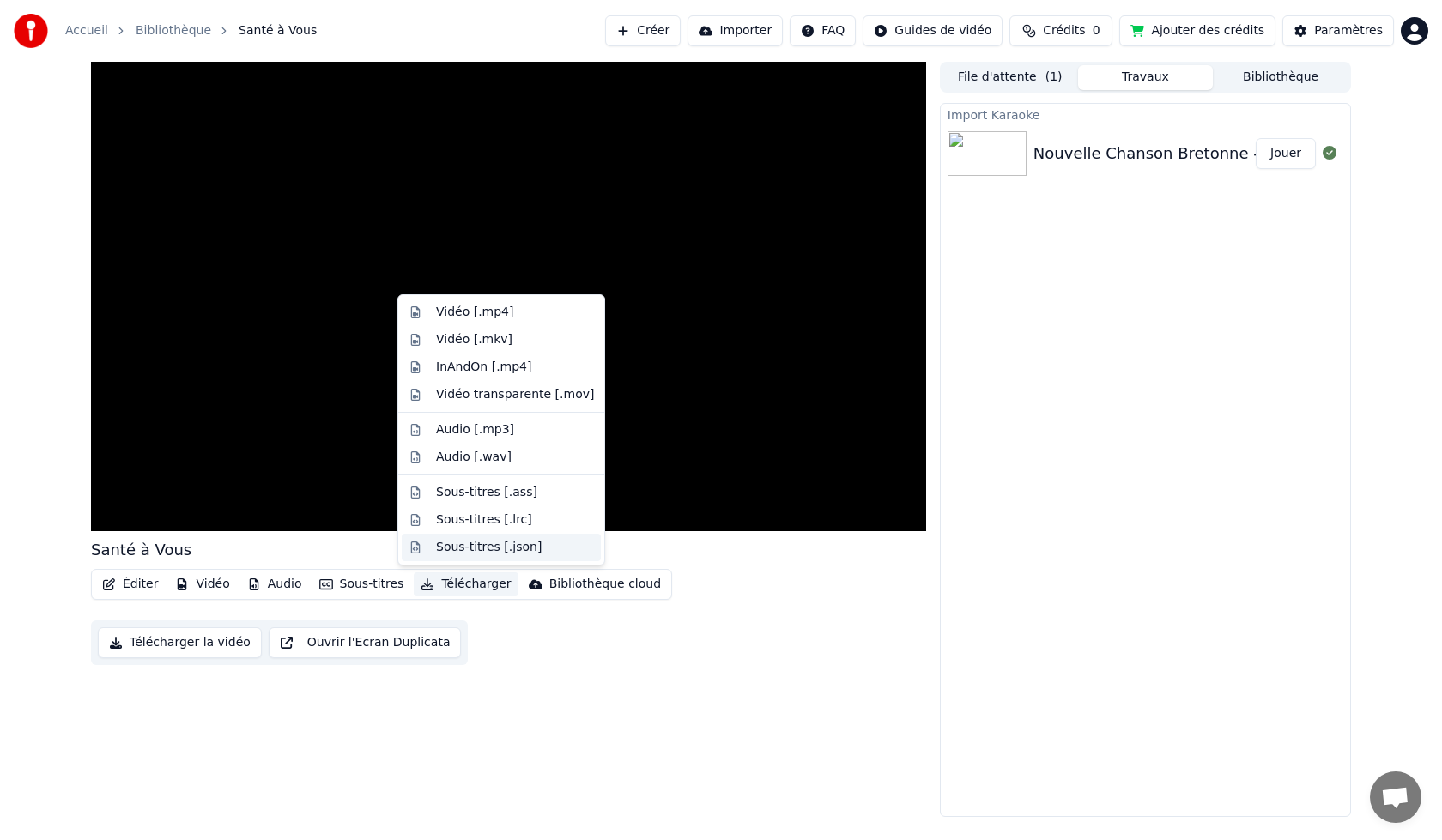
click at [474, 556] on div "Sous-titres [.json]" at bounding box center [501, 548] width 199 height 27
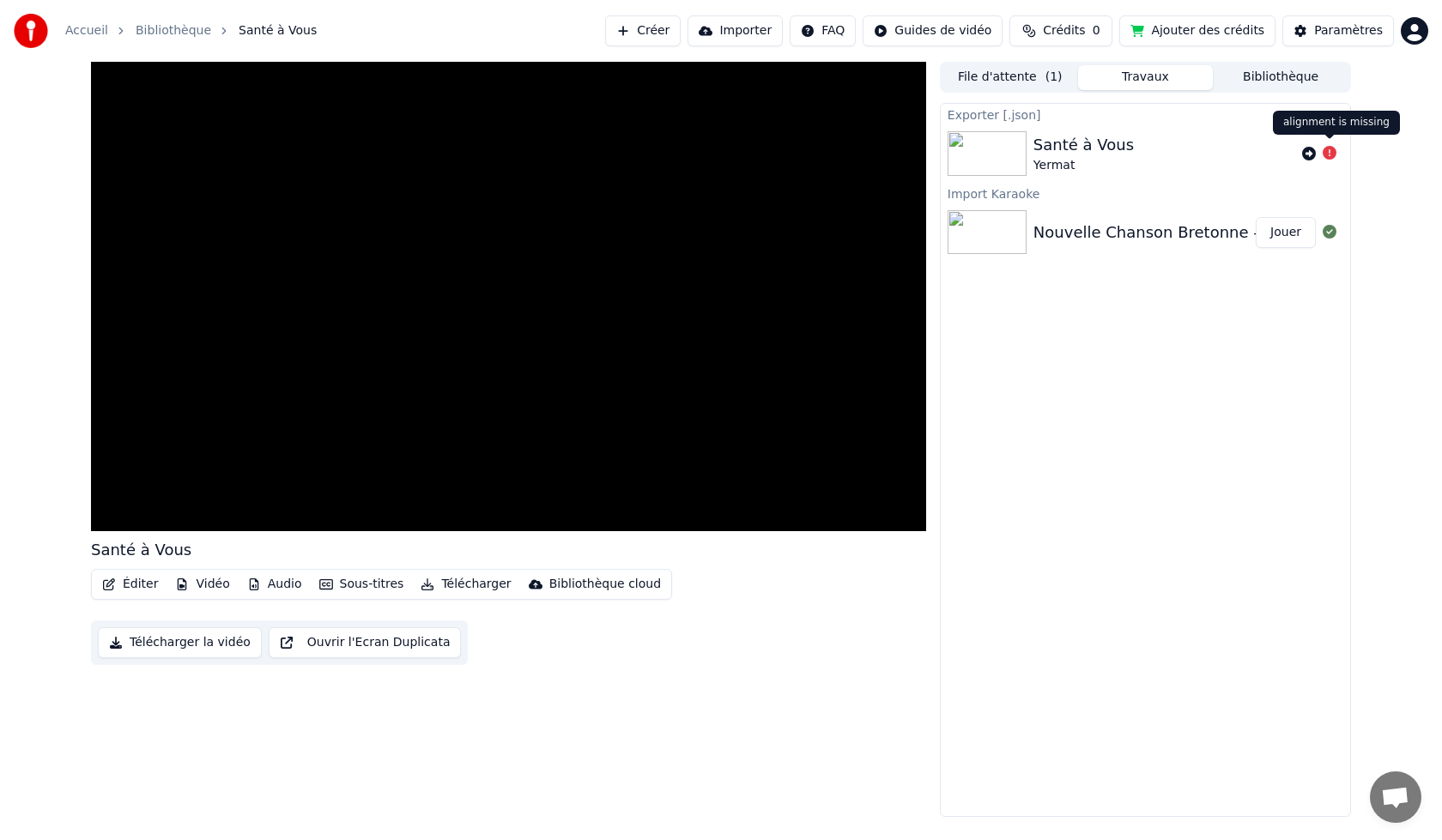
click at [1331, 149] on icon at bounding box center [1329, 153] width 14 height 14
click at [990, 148] on img at bounding box center [987, 153] width 79 height 44
click at [194, 644] on button "Télécharger la vidéo" at bounding box center [180, 643] width 164 height 31
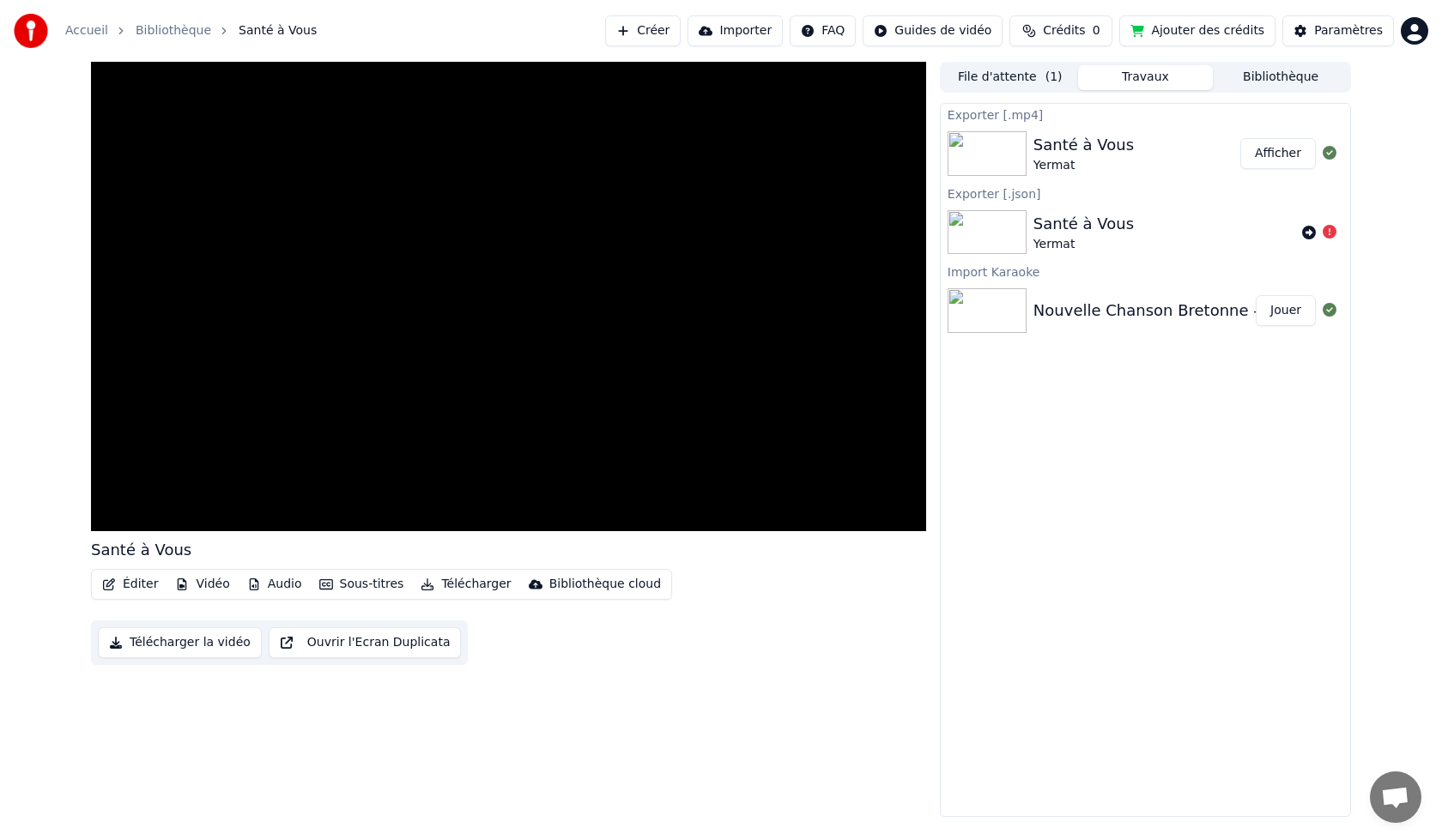
click at [1178, 160] on div "Santé à Vous Yermat" at bounding box center [1137, 153] width 207 height 41
click at [1327, 232] on icon at bounding box center [1329, 231] width 14 height 14
click at [1061, 242] on div "Yermat" at bounding box center [1083, 244] width 101 height 17
click at [1057, 244] on div "Yermat" at bounding box center [1083, 244] width 101 height 17
click at [1304, 229] on icon at bounding box center [1308, 232] width 14 height 14
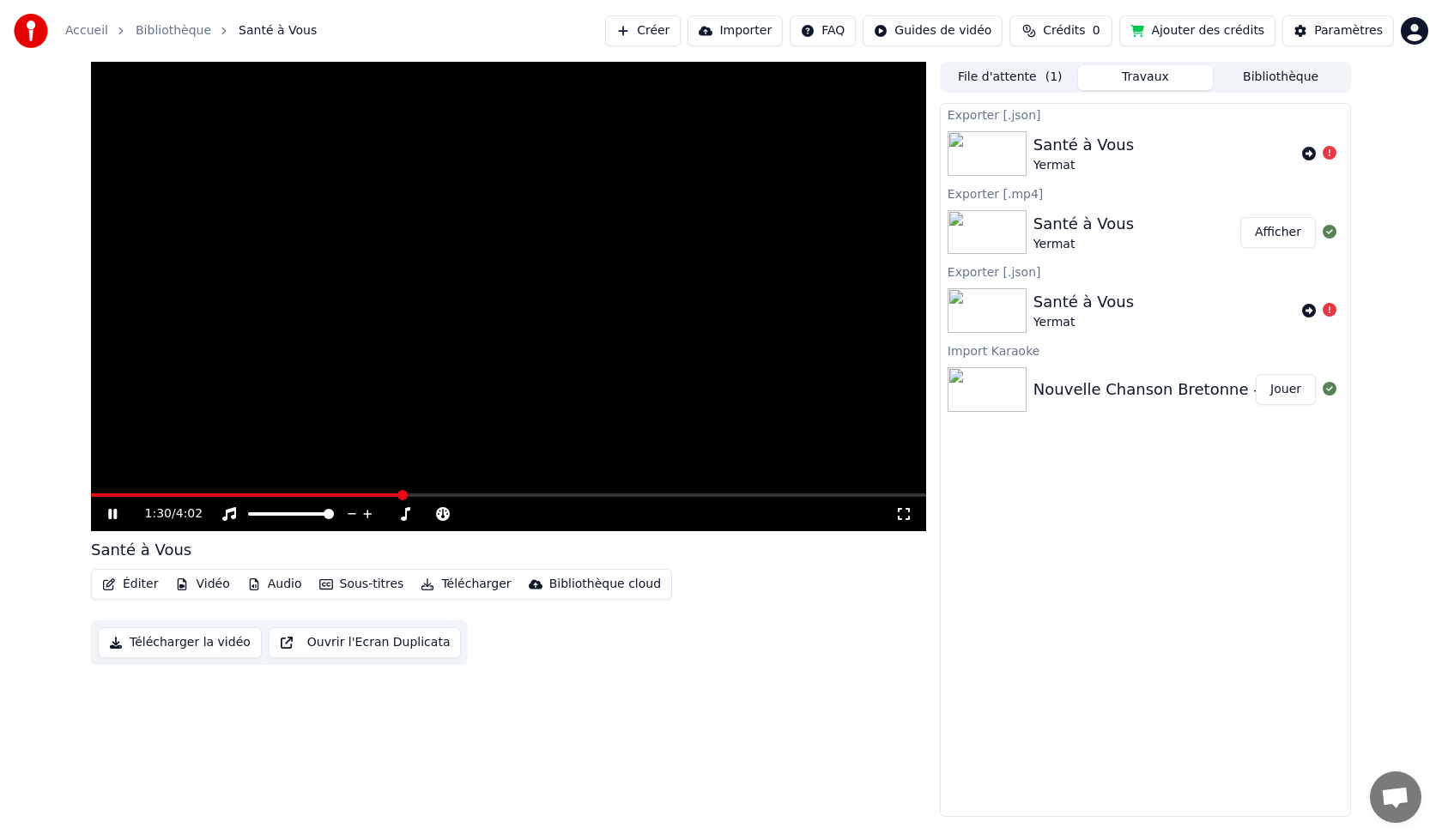
click at [133, 584] on button "Éditer" at bounding box center [130, 584] width 70 height 24
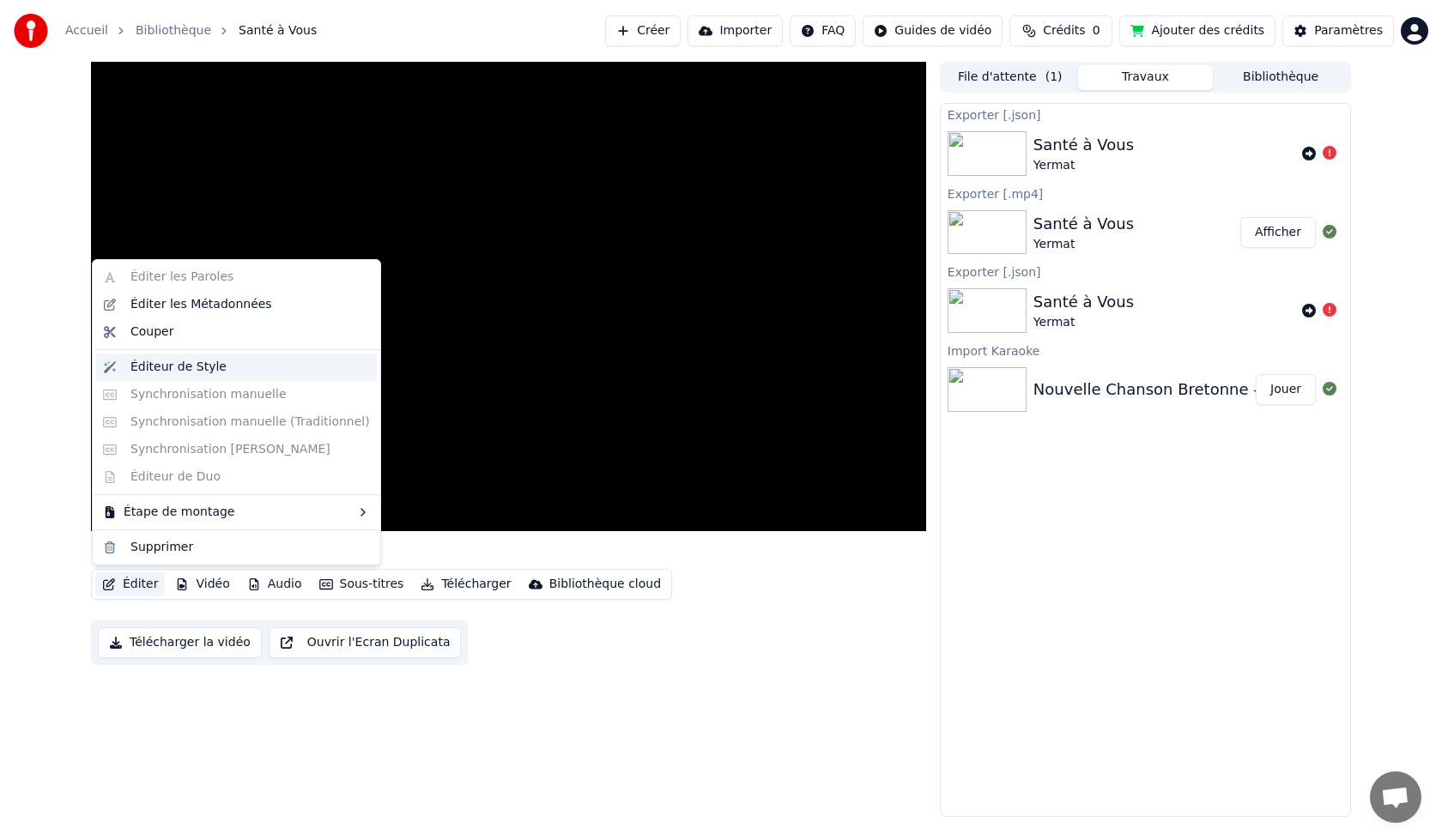
click at [194, 370] on div "Éditeur de Style" at bounding box center [179, 367] width 96 height 17
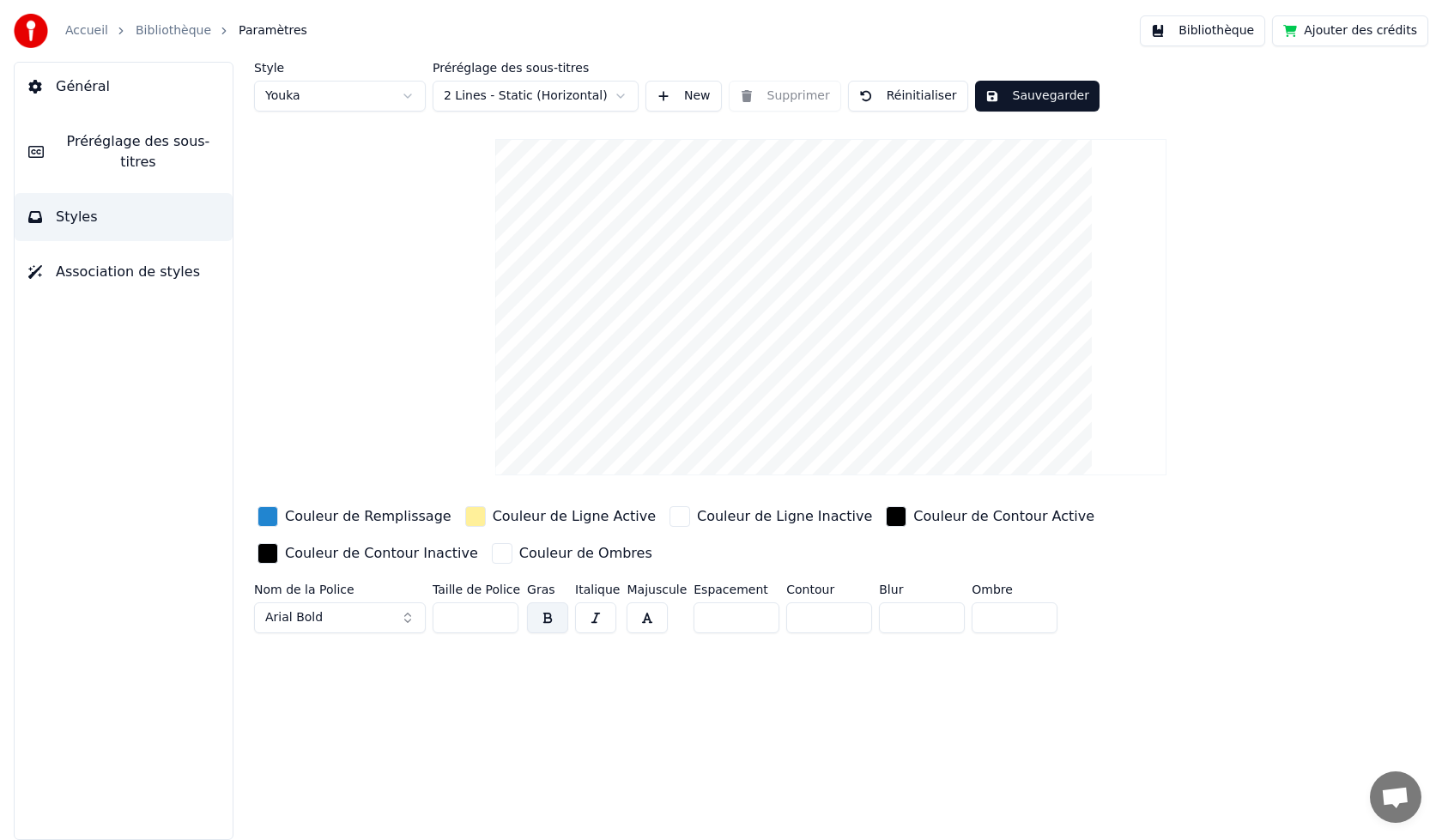
click at [694, 96] on button "New" at bounding box center [683, 96] width 76 height 31
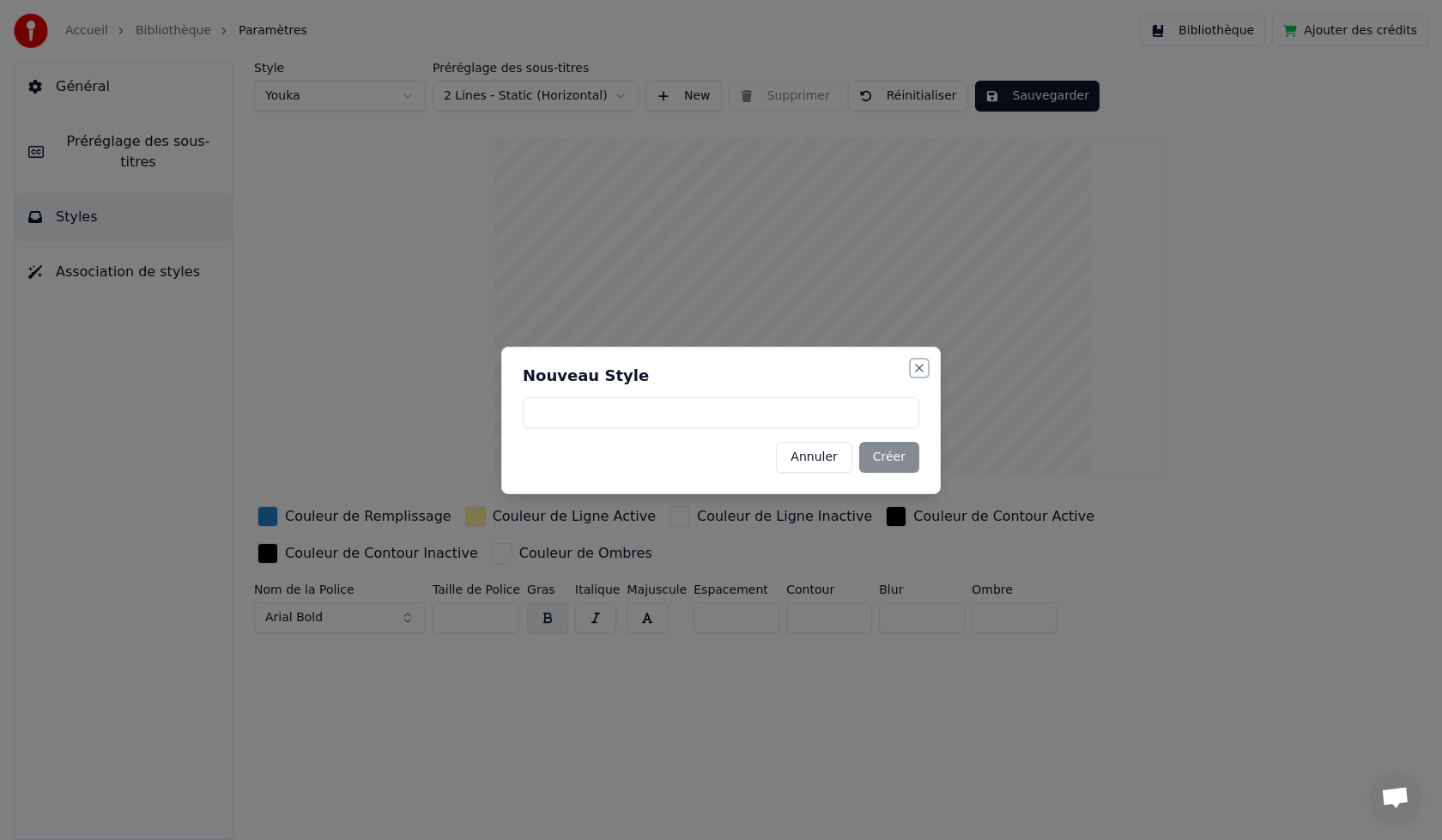
click at [919, 364] on button "Close" at bounding box center [919, 368] width 14 height 14
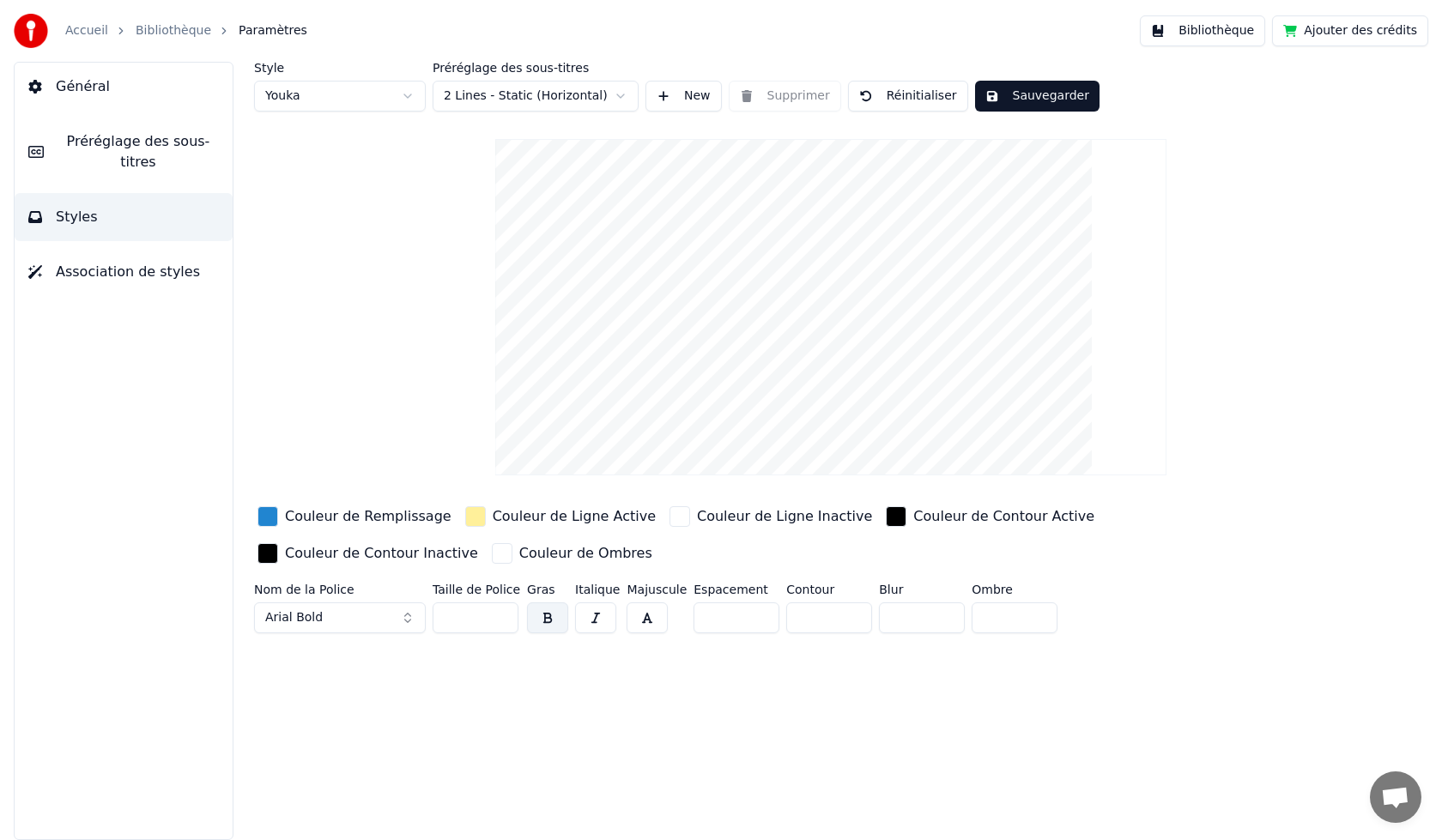
click at [114, 143] on span "Préréglage des sous-titres" at bounding box center [138, 152] width 162 height 41
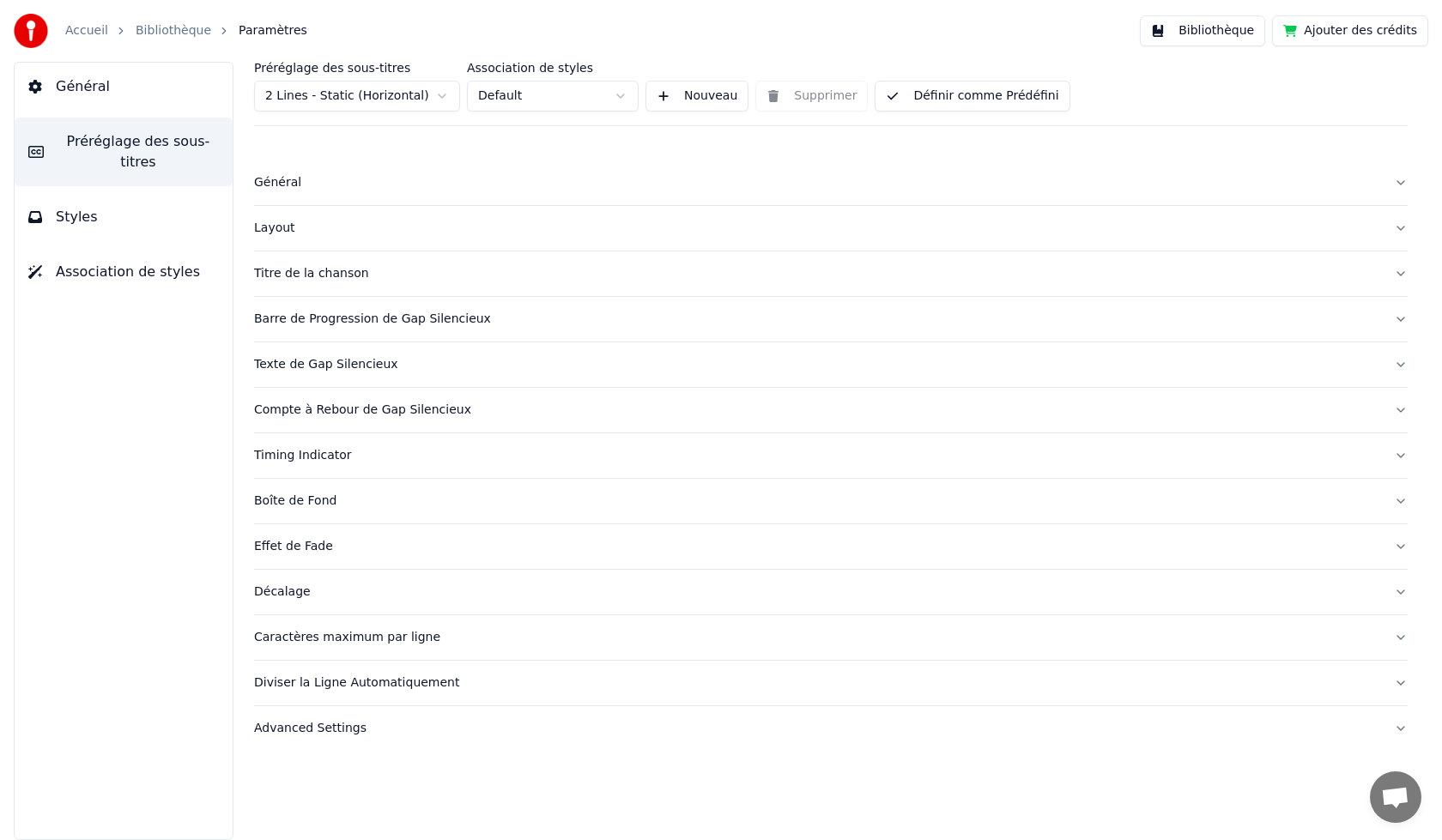
click at [274, 181] on div "Général" at bounding box center [817, 183] width 1126 height 17
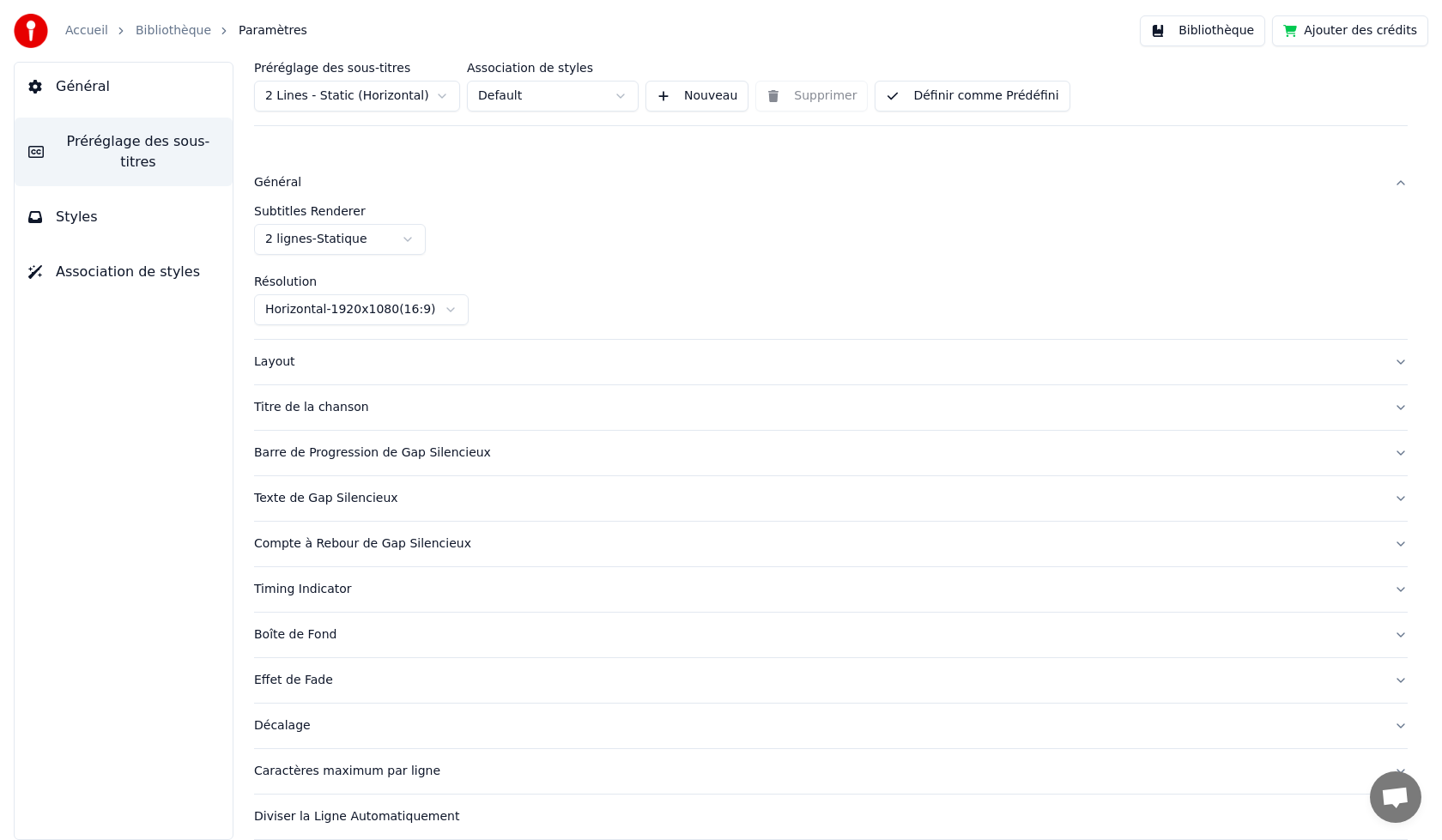
click at [303, 236] on html "Accueil Bibliothèque Paramètres Bibliothèque Ajouter des crédits Général Prérég…" at bounding box center [721, 420] width 1442 height 840
click at [318, 236] on html "Accueil Bibliothèque Paramètres Bibliothèque Ajouter des crédits Général Prérég…" at bounding box center [721, 420] width 1442 height 840
click at [78, 84] on span "Général" at bounding box center [83, 86] width 55 height 21
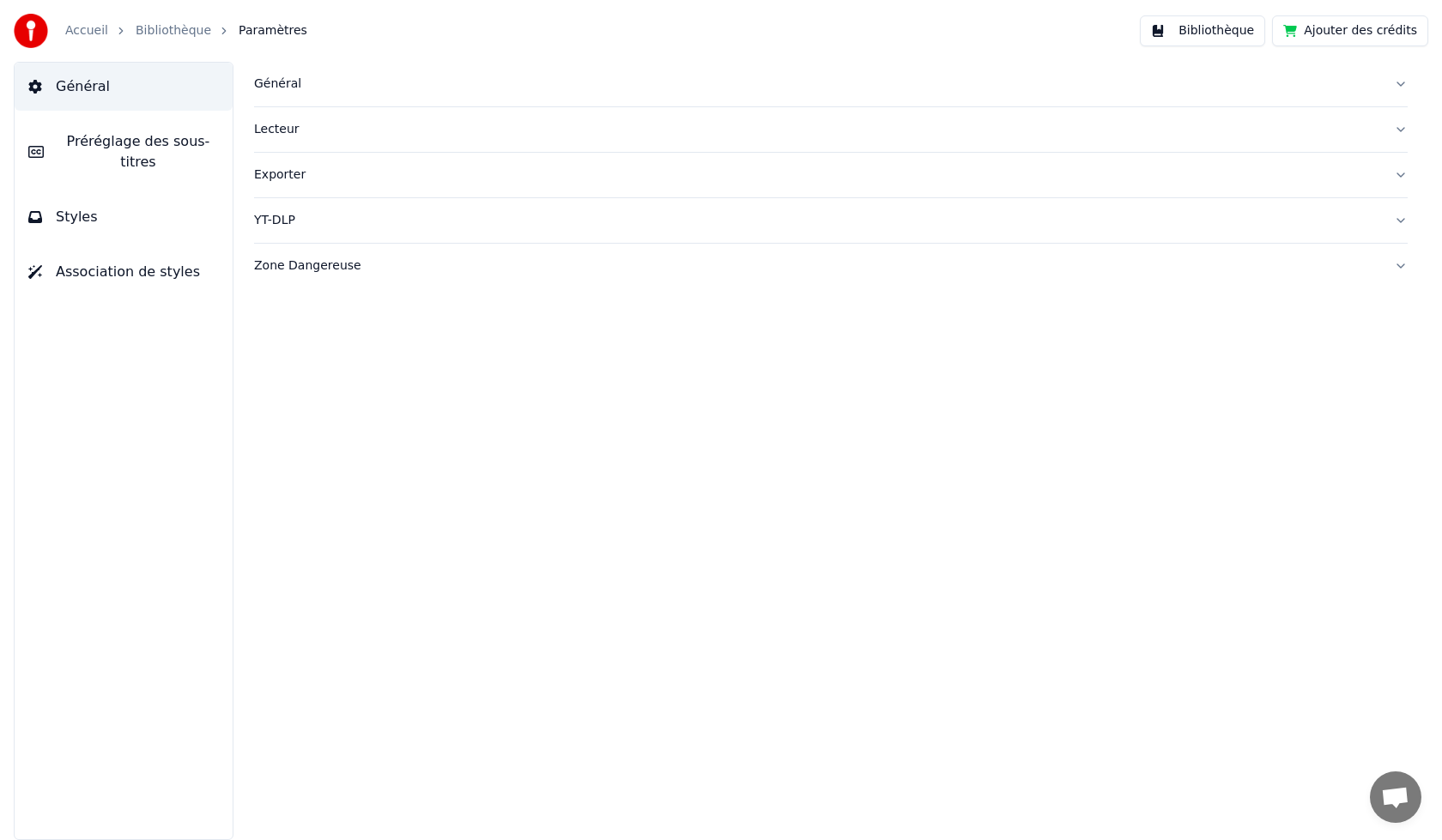
click at [273, 169] on div "Exporter" at bounding box center [817, 174] width 1126 height 17
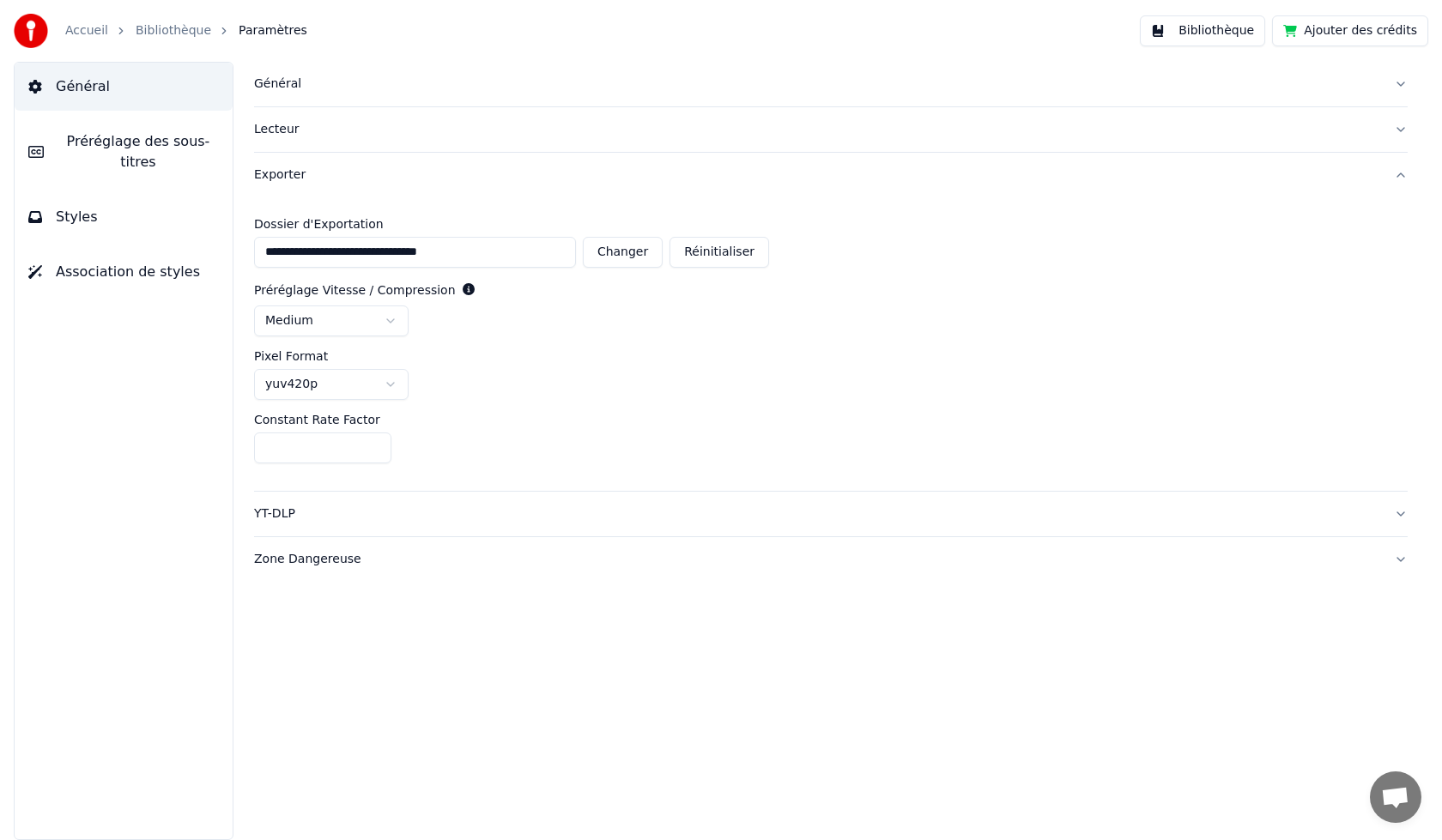
click at [76, 84] on span "Général" at bounding box center [83, 86] width 55 height 21
click at [104, 90] on button "Général" at bounding box center [124, 86] width 218 height 48
click at [116, 137] on span "Préréglage des sous-titres" at bounding box center [138, 152] width 162 height 41
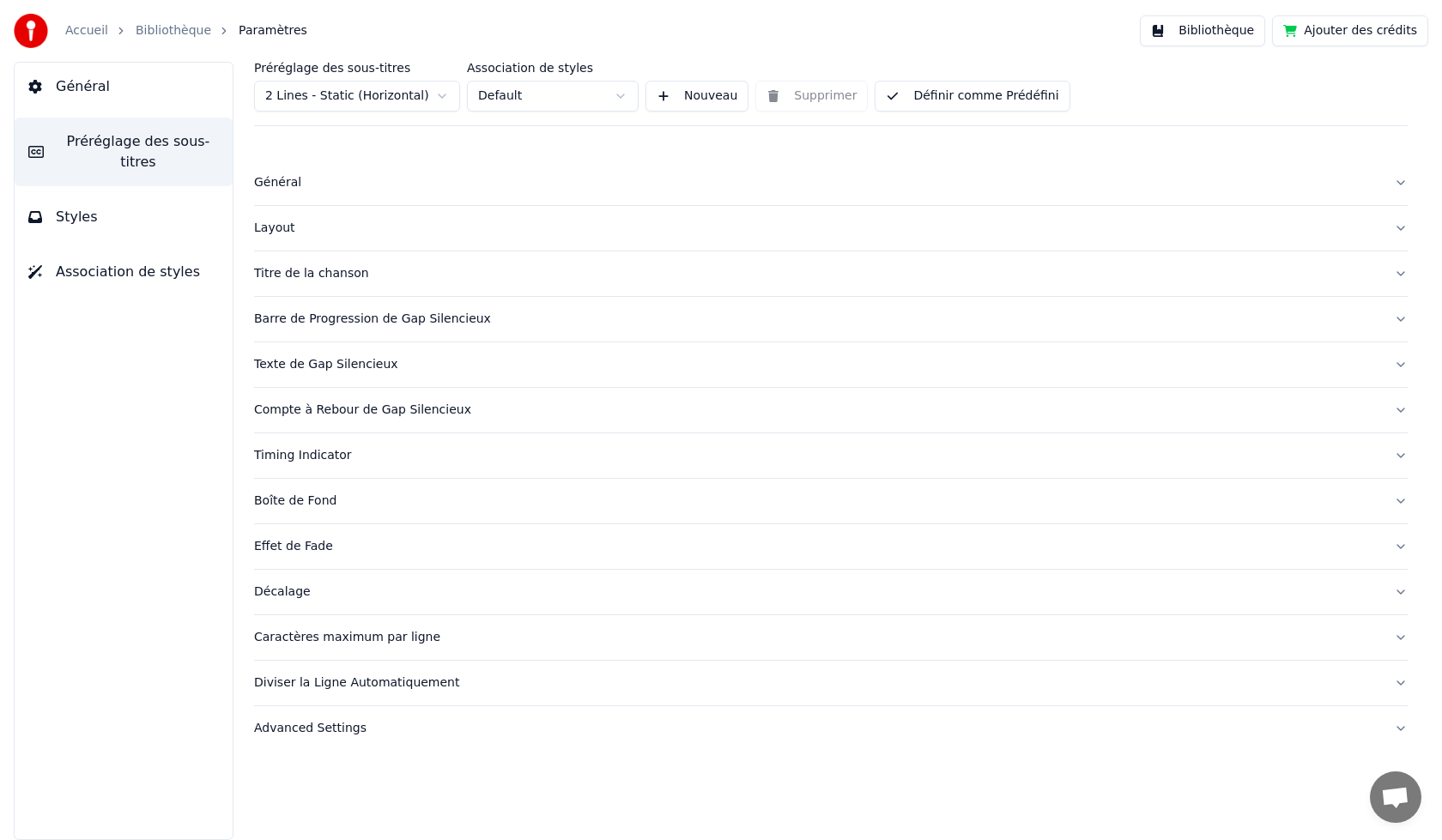
click at [713, 96] on button "Nouveau" at bounding box center [696, 96] width 103 height 31
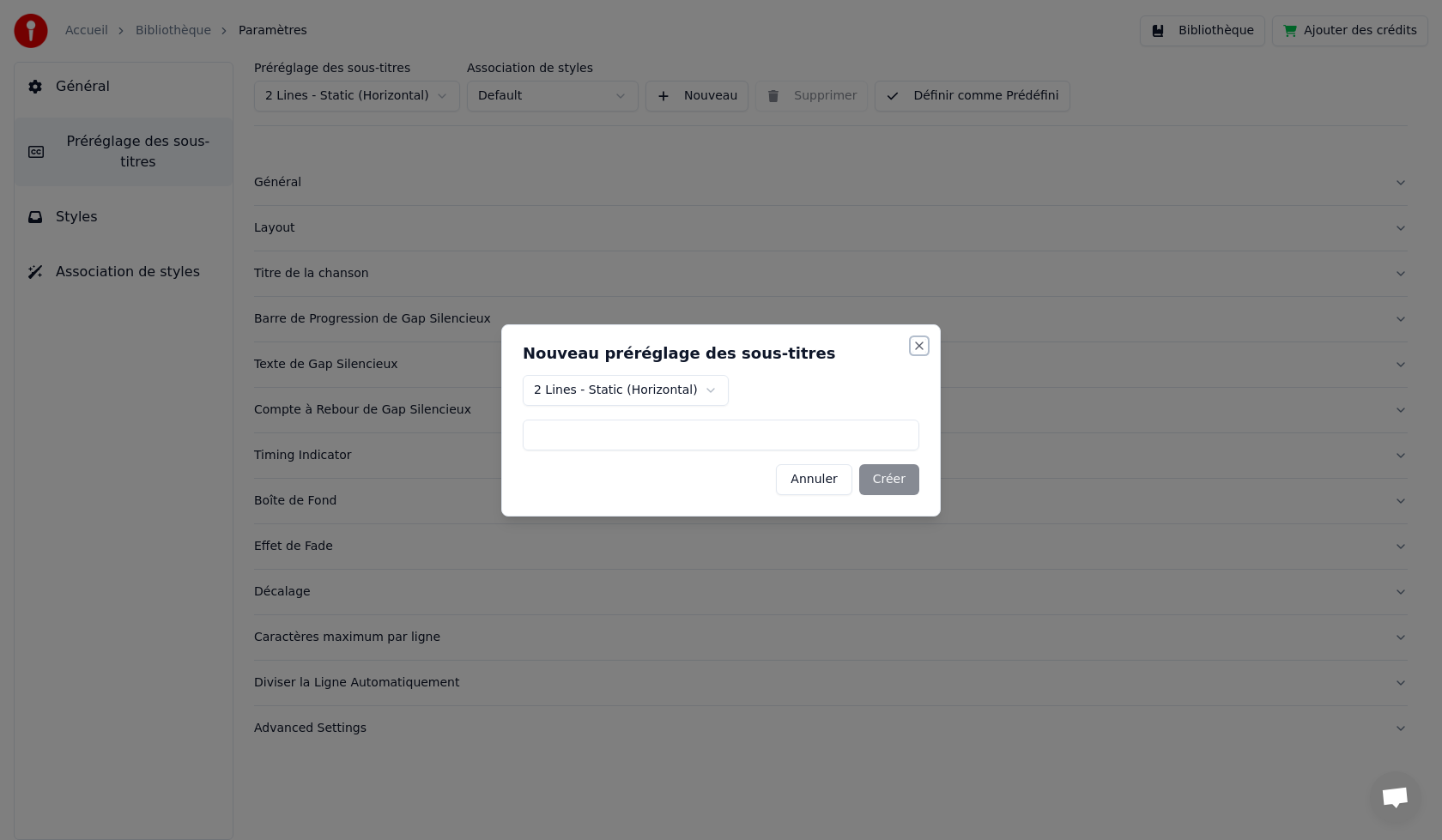
click at [916, 349] on button "Close" at bounding box center [919, 345] width 14 height 14
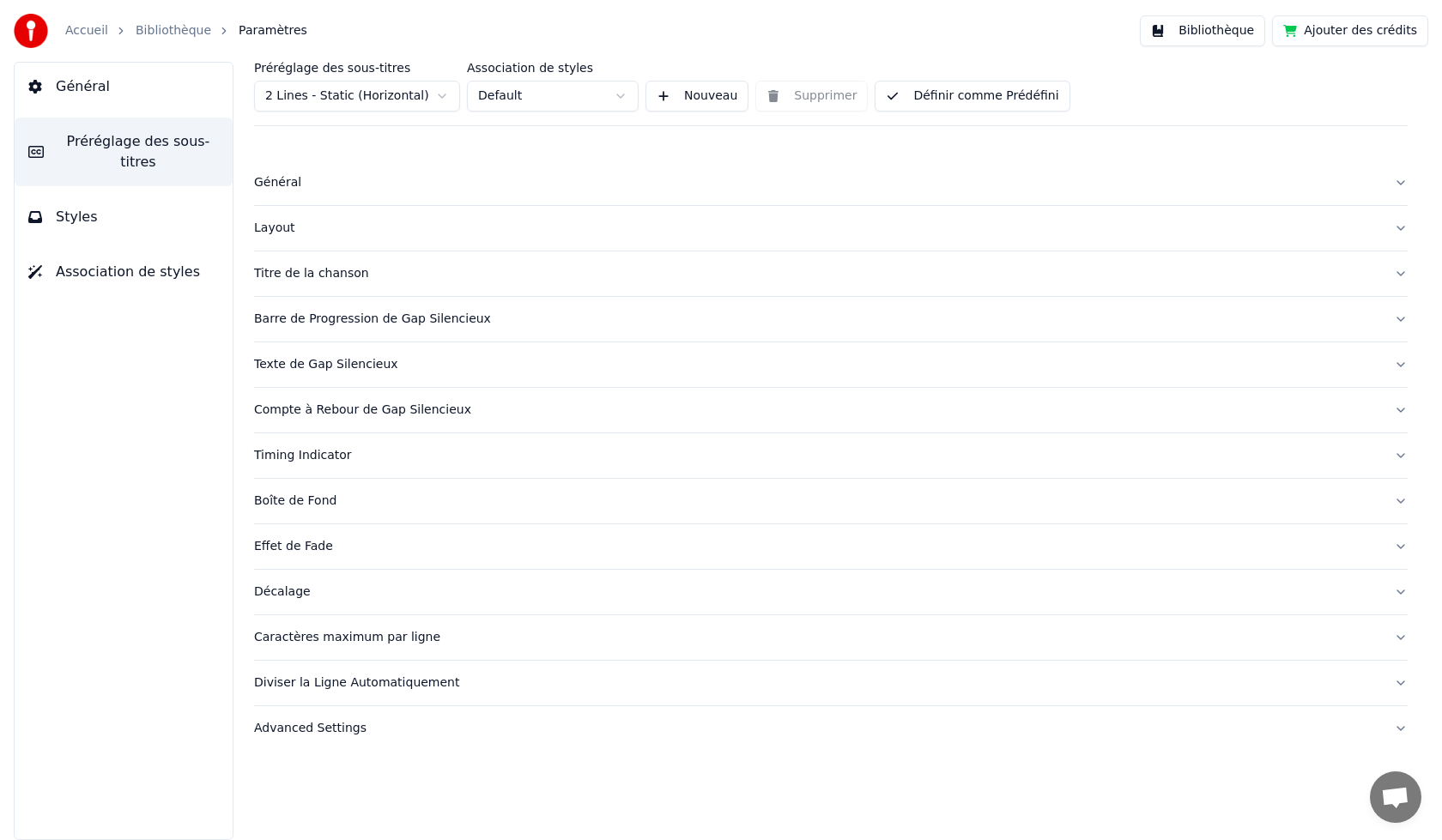
click at [112, 262] on span "Association de styles" at bounding box center [127, 272] width 144 height 21
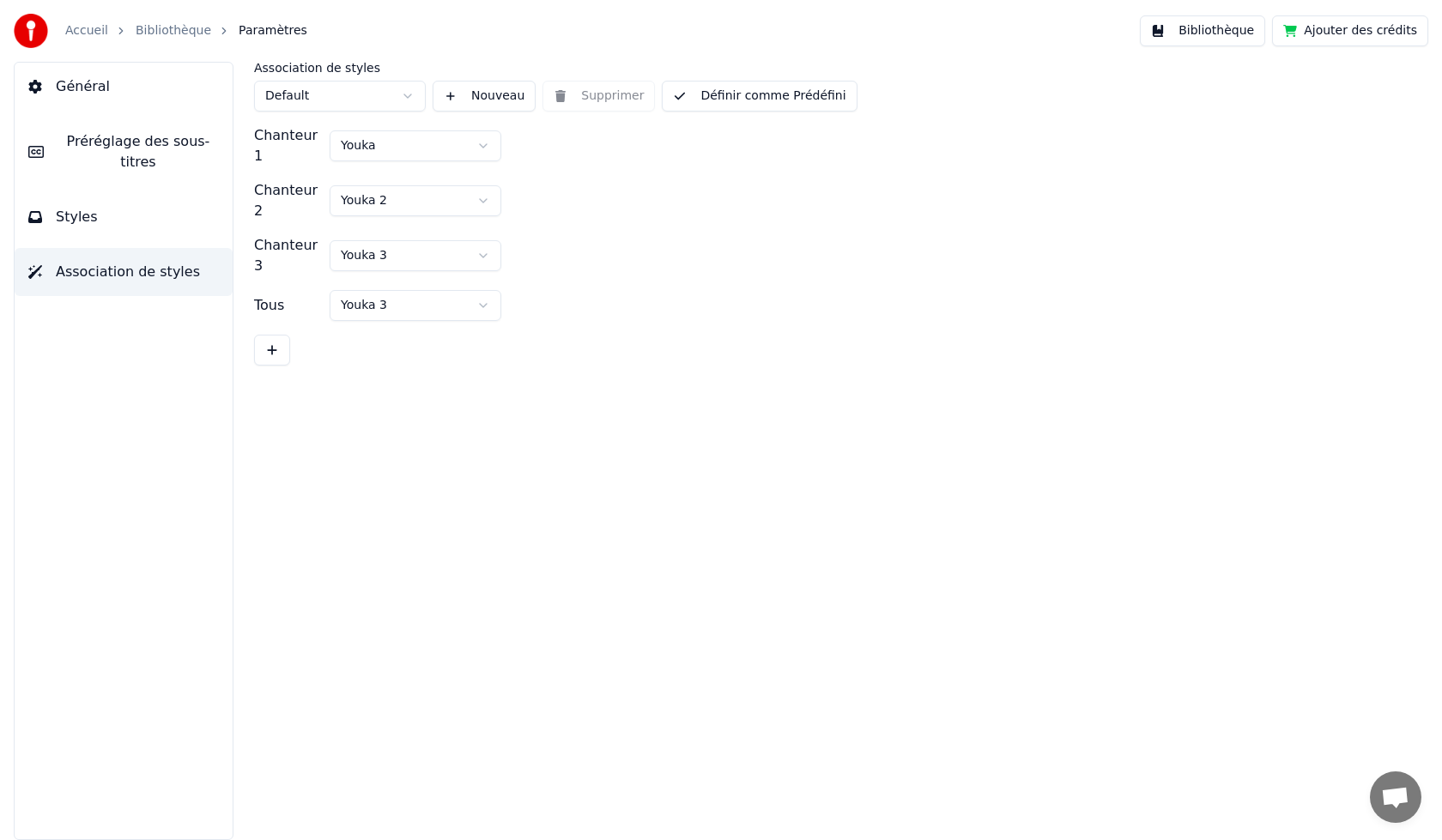
click at [482, 143] on html "Accueil Bibliothèque Paramètres Bibliothèque Ajouter des crédits Général Prérég…" at bounding box center [721, 420] width 1442 height 840
click at [484, 143] on html "Accueil Bibliothèque Paramètres Bibliothèque Ajouter des crédits Général Prérég…" at bounding box center [721, 420] width 1442 height 840
